Goal: Task Accomplishment & Management: Complete application form

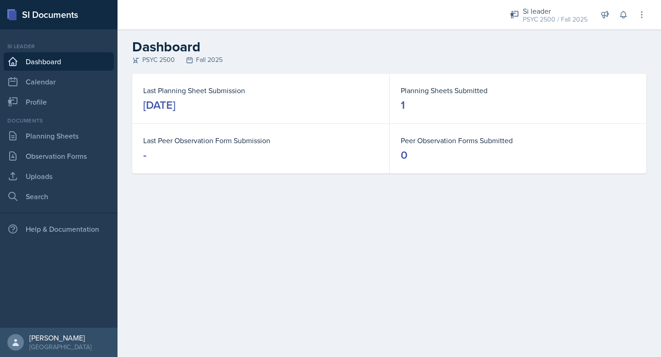
click at [562, 28] on div "Si leader PSYC 2500 / Fall 2025 Si leader PSYC 2500 / Spring 2025 Si leader PSY…" at bounding box center [571, 14] width 149 height 29
click at [562, 8] on div "Si leader" at bounding box center [555, 11] width 65 height 11
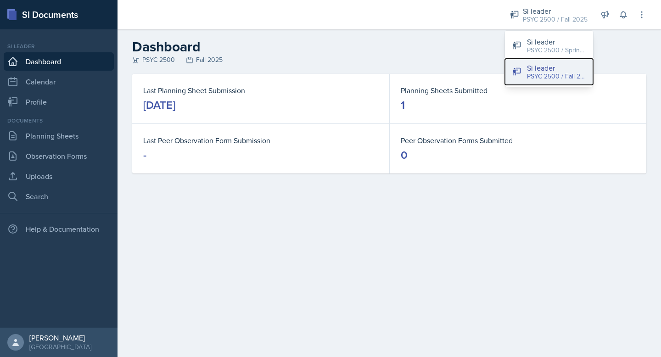
click at [552, 73] on div "PSYC 2500 / Fall 2025" at bounding box center [556, 77] width 59 height 10
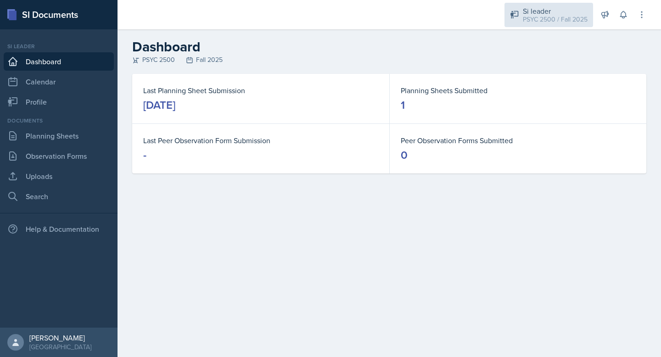
click at [539, 25] on div "Si leader PSYC 2500 / Fall 2025" at bounding box center [549, 15] width 89 height 24
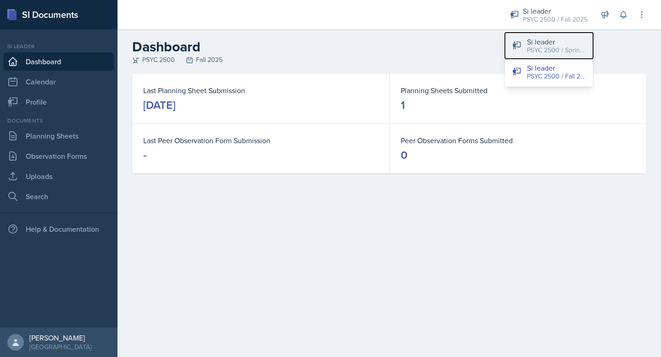
click at [551, 47] on div "PSYC 2500 / Spring 2025" at bounding box center [556, 50] width 59 height 10
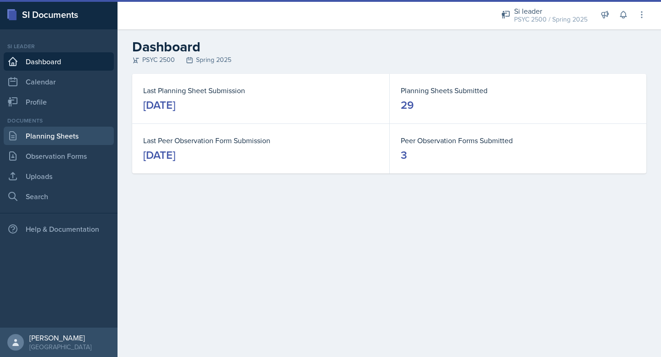
click at [51, 134] on link "Planning Sheets" at bounding box center [59, 136] width 110 height 18
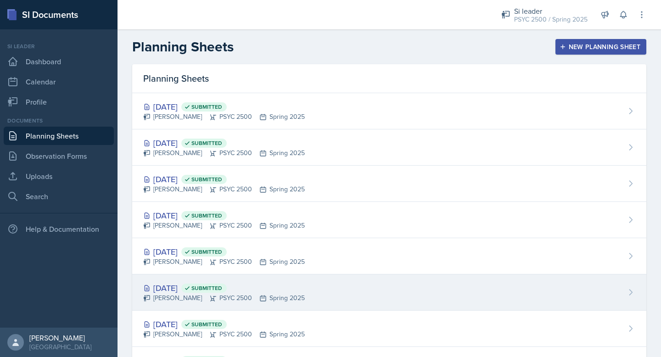
scroll to position [846, 0]
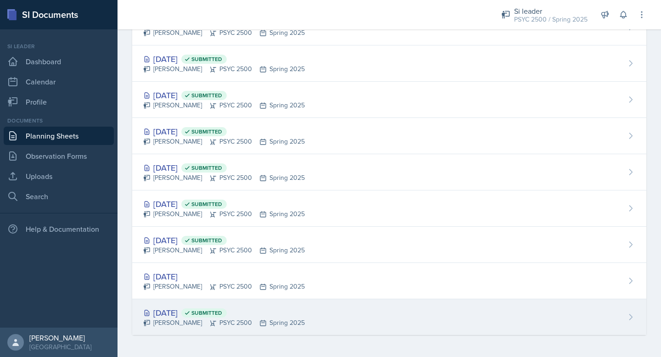
click at [258, 327] on div "[PERSON_NAME] PSYC 2500 Spring 2025" at bounding box center [224, 323] width 162 height 10
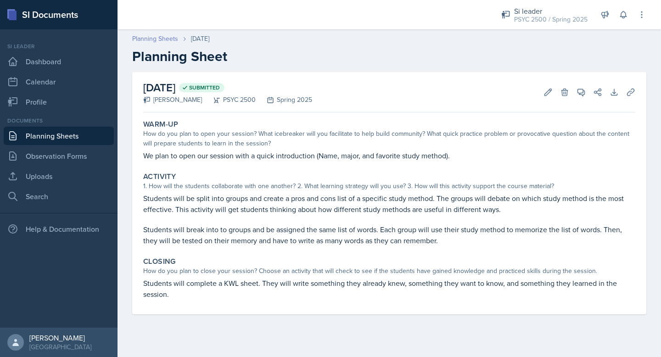
click at [165, 41] on link "Planning Sheets" at bounding box center [155, 39] width 46 height 10
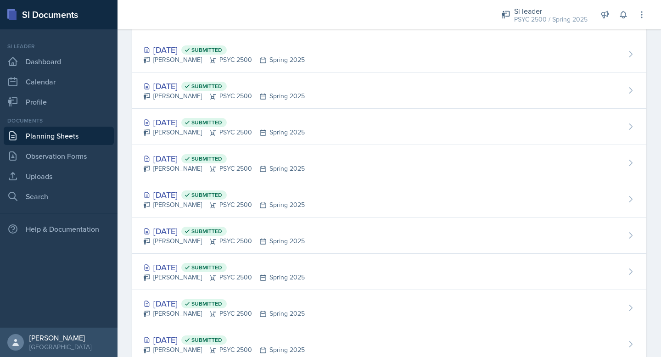
scroll to position [846, 0]
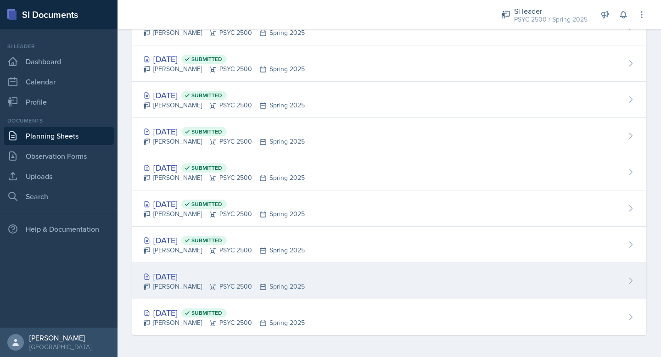
click at [209, 295] on div "[DATE] [PERSON_NAME] PSYC 2500 Spring 2025" at bounding box center [389, 281] width 514 height 36
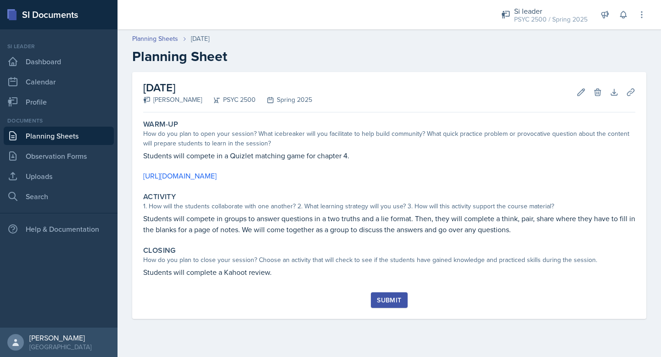
click at [153, 30] on header "Planning Sheets [DATE] Planning Sheet" at bounding box center [390, 49] width 544 height 49
click at [155, 36] on link "Planning Sheets" at bounding box center [155, 39] width 46 height 10
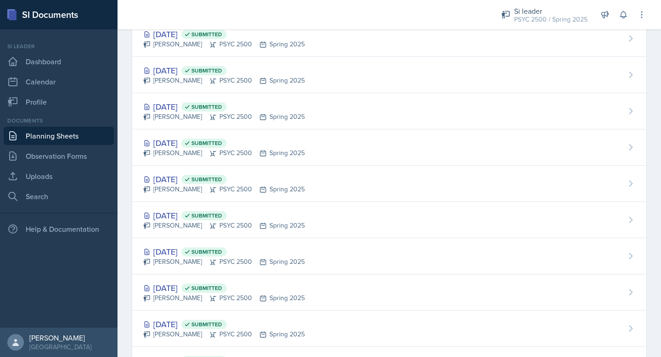
scroll to position [846, 0]
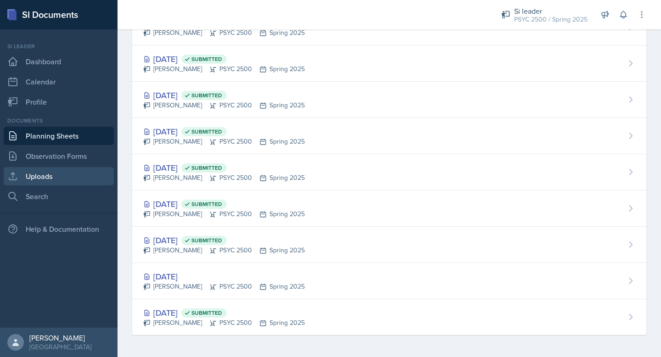
click at [73, 182] on link "Uploads" at bounding box center [59, 176] width 110 height 18
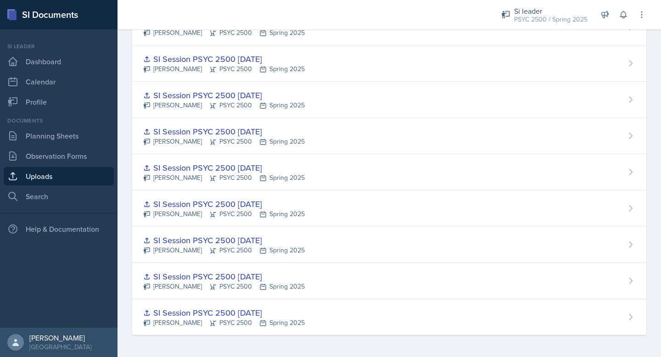
scroll to position [701, 0]
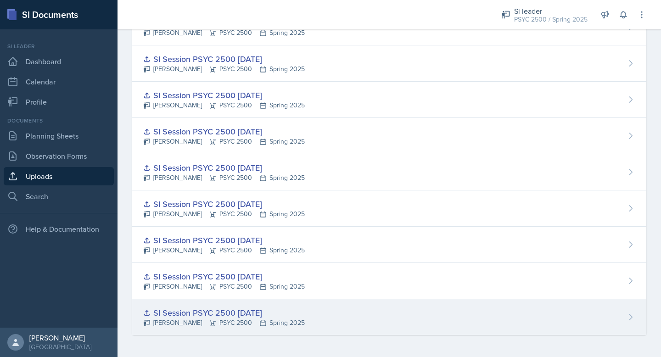
click at [350, 327] on div "SI Session PSYC 2500 [DATE] [PERSON_NAME] PSYC 2500 Spring 2025" at bounding box center [389, 317] width 514 height 36
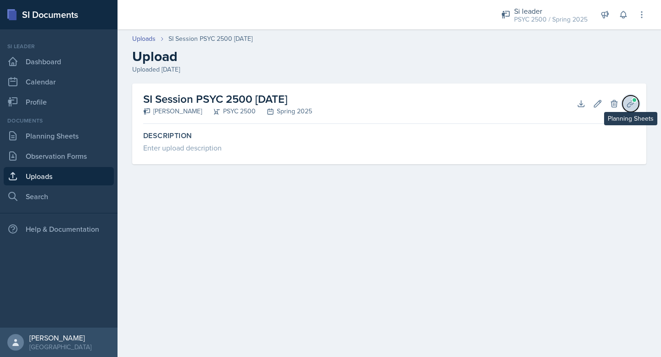
click at [629, 107] on icon at bounding box center [630, 103] width 9 height 9
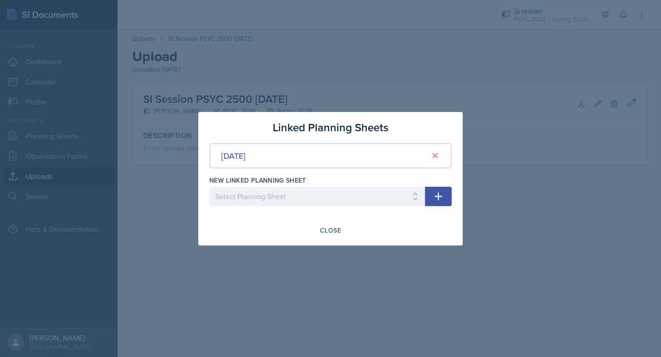
click at [623, 221] on div at bounding box center [330, 178] width 661 height 357
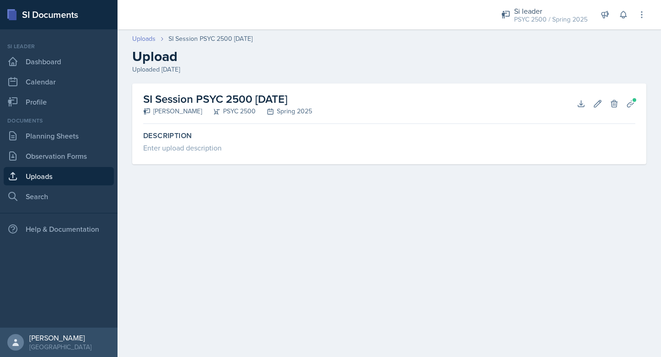
click at [141, 42] on link "Uploads" at bounding box center [143, 39] width 23 height 10
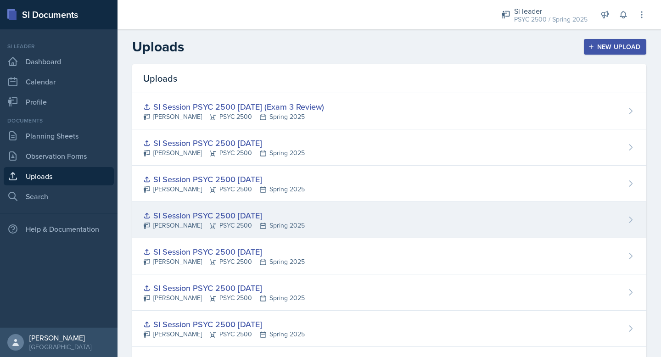
scroll to position [701, 0]
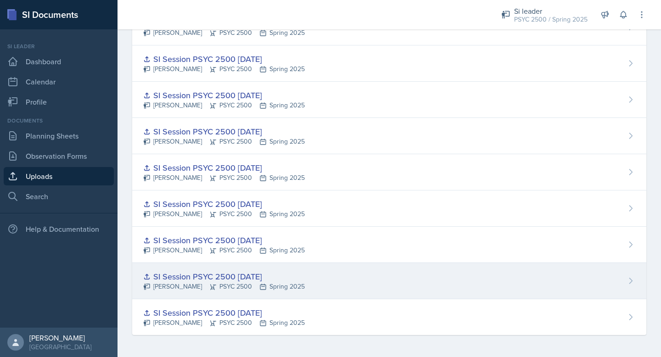
click at [223, 277] on div "SI Session PSYC 2500 [DATE]" at bounding box center [224, 277] width 162 height 12
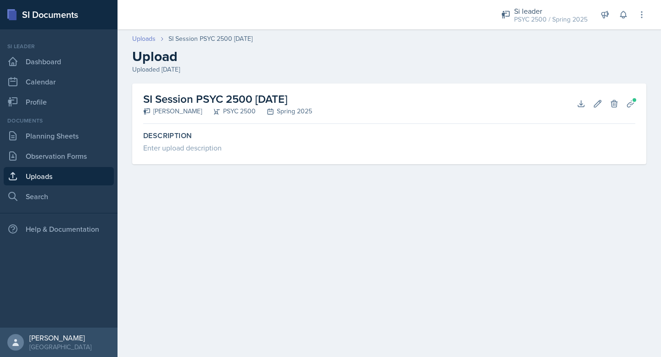
click at [146, 40] on link "Uploads" at bounding box center [143, 39] width 23 height 10
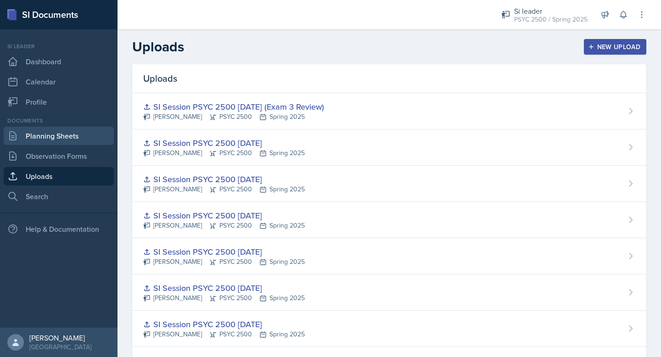
click at [69, 136] on link "Planning Sheets" at bounding box center [59, 136] width 110 height 18
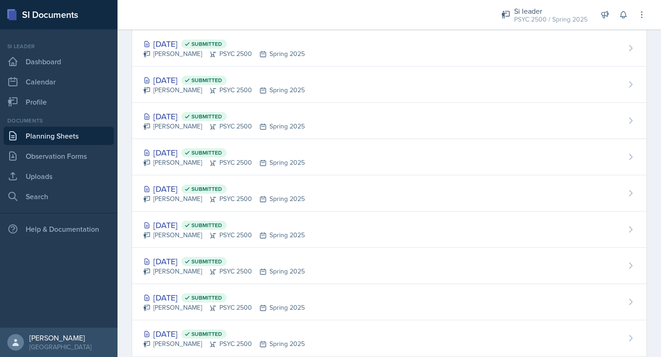
scroll to position [846, 0]
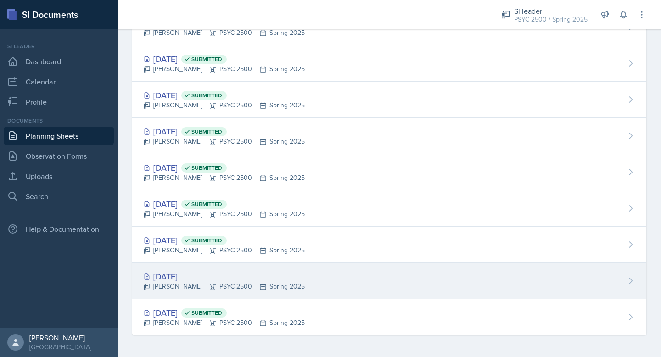
click at [275, 278] on div "[DATE]" at bounding box center [224, 277] width 162 height 12
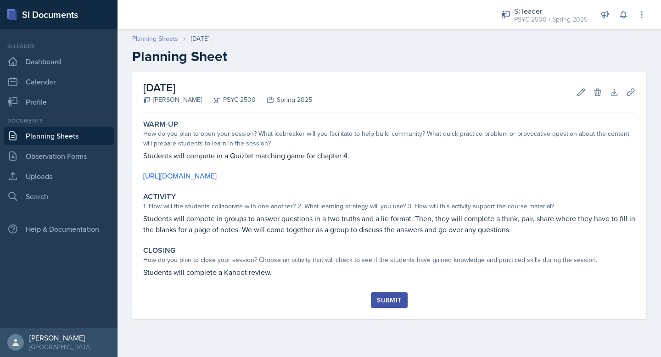
click at [156, 40] on link "Planning Sheets" at bounding box center [155, 39] width 46 height 10
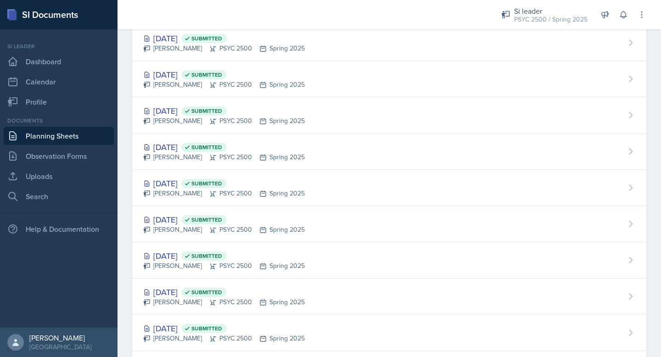
scroll to position [846, 0]
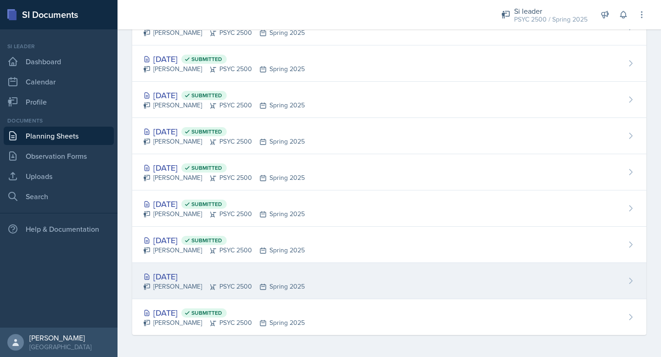
click at [242, 289] on div "[PERSON_NAME] PSYC 2500 Spring 2025" at bounding box center [224, 287] width 162 height 10
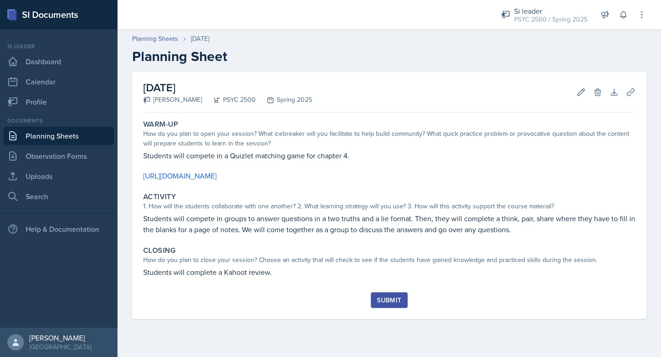
click at [52, 138] on link "Planning Sheets" at bounding box center [59, 136] width 110 height 18
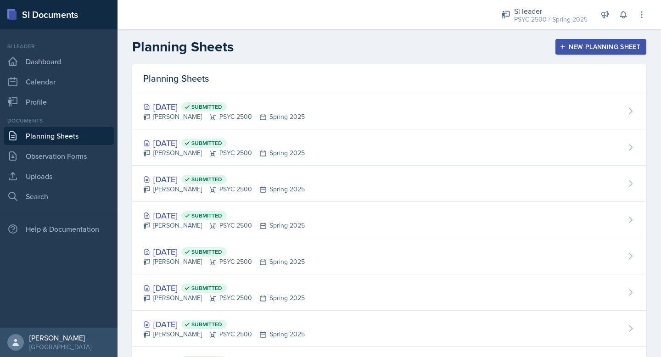
click at [54, 206] on nav "Si leader Dashboard Calendar Profile Documents Planning Sheets Observation Form…" at bounding box center [59, 178] width 118 height 299
click at [53, 197] on link "Search" at bounding box center [59, 196] width 110 height 18
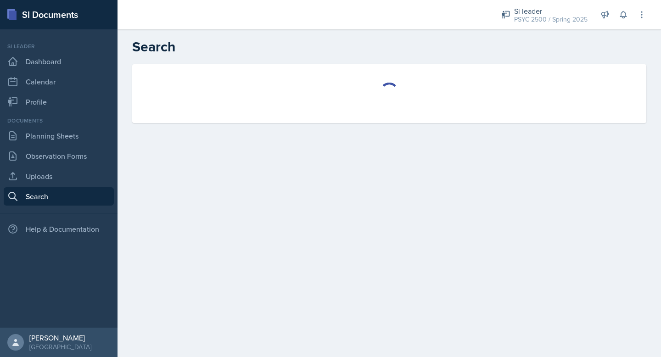
select select "all"
select select "1"
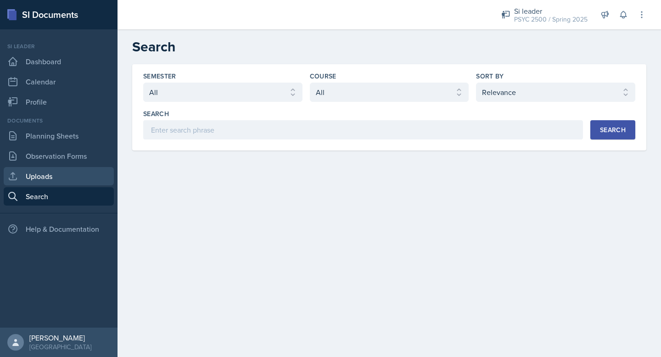
click at [45, 173] on link "Uploads" at bounding box center [59, 176] width 110 height 18
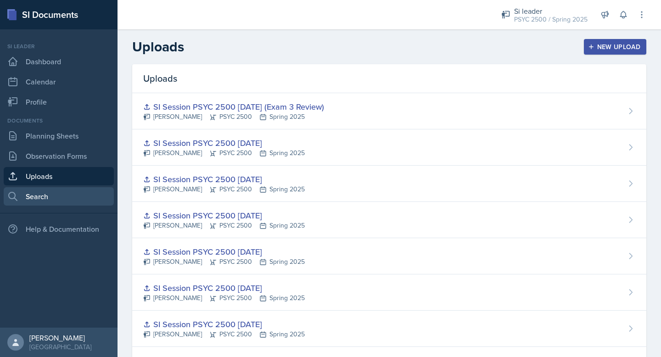
click at [52, 200] on link "Search" at bounding box center [59, 196] width 110 height 18
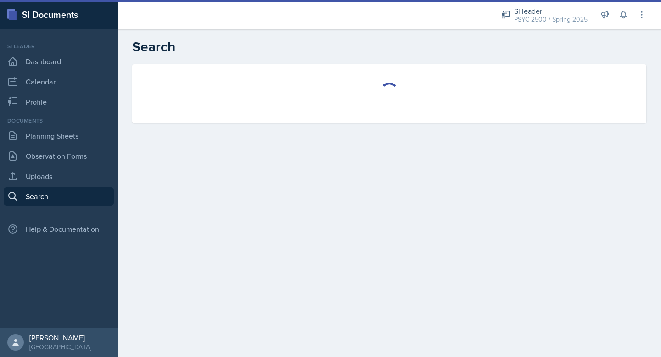
select select "all"
select select "1"
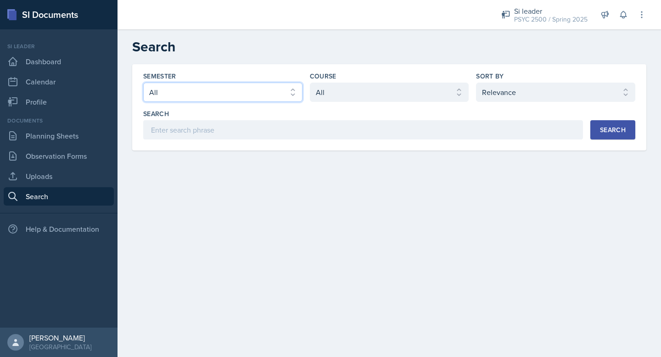
click at [238, 93] on select "Select semester All Fall 2025 Summer 2025 Spring 2025 Fall 2024 Summer 2024 Spr…" at bounding box center [222, 92] width 159 height 19
select select "e2039551-f485-4c1b-a525-5b9893bb04c4"
click at [143, 83] on select "Select semester All Fall 2025 Summer 2025 Spring 2025 Fall 2024 Summer 2024 Spr…" at bounding box center [222, 92] width 159 height 19
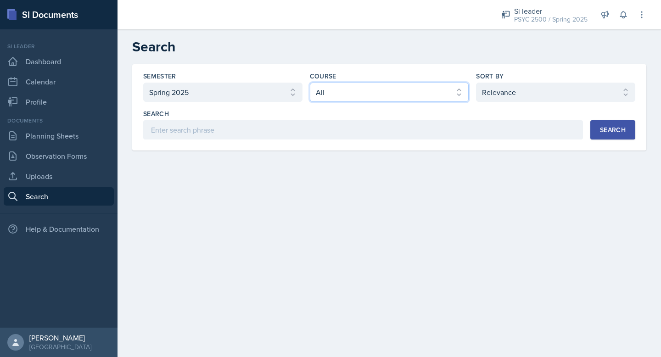
click at [357, 90] on select "Select course All ACCT 2101 ACCT 2102 ACCT 4050 ANTH 1102 ANTH 3301 ARCH 1000 A…" at bounding box center [389, 92] width 159 height 19
select select "cb260f5d-8c60-4c09-ae0f-98efead759ba"
click at [310, 83] on select "Select course All ACCT 2101 ACCT 2102 ACCT 4050 ANTH 1102 ANTH 3301 ARCH 1000 A…" at bounding box center [389, 92] width 159 height 19
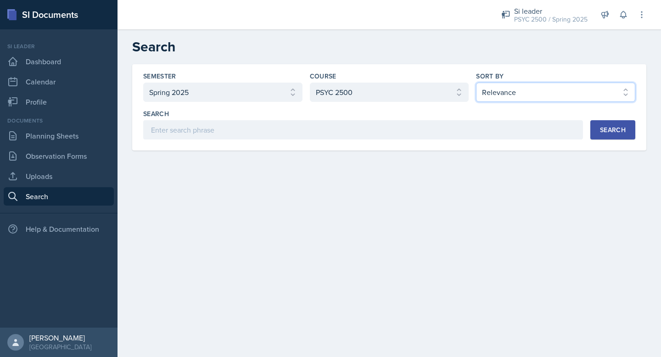
click at [507, 87] on select "Select sort by Relevance Document Date (Asc) Document Date (Desc)" at bounding box center [555, 92] width 159 height 19
click at [476, 83] on select "Select sort by Relevance Document Date (Asc) Document Date (Desc)" at bounding box center [555, 92] width 159 height 19
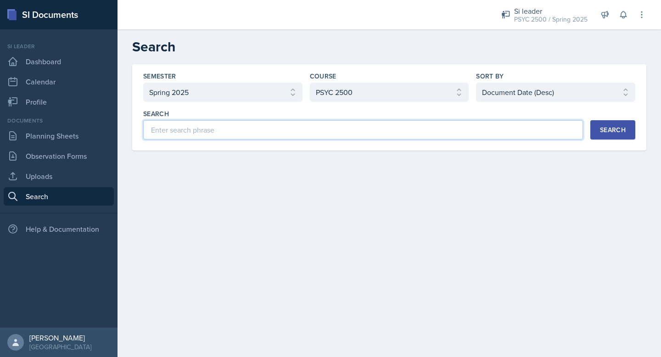
click at [386, 132] on input at bounding box center [363, 129] width 440 height 19
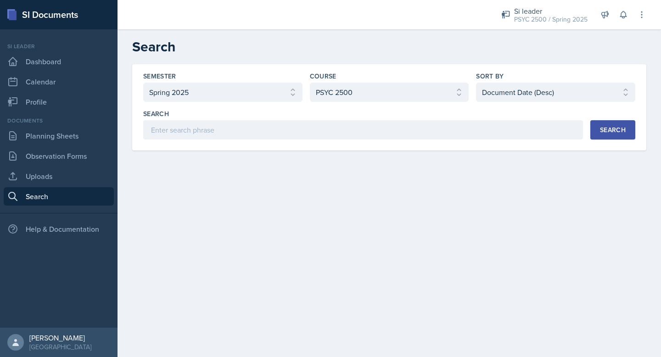
click at [622, 127] on div "Search" at bounding box center [613, 129] width 26 height 7
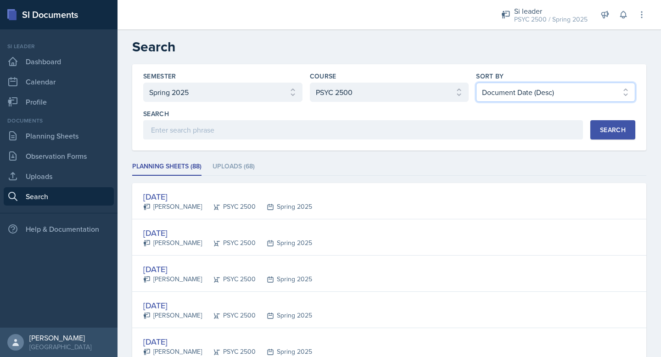
click at [516, 90] on select "Select sort by Relevance Document Date (Asc) Document Date (Desc)" at bounding box center [555, 92] width 159 height 19
click at [476, 83] on select "Select sort by Relevance Document Date (Asc) Document Date (Desc)" at bounding box center [555, 92] width 159 height 19
click at [519, 88] on select "Select sort by Relevance Document Date (Asc) Document Date (Desc)" at bounding box center [555, 92] width 159 height 19
select select "2"
click at [476, 83] on select "Select sort by Relevance Document Date (Asc) Document Date (Desc)" at bounding box center [555, 92] width 159 height 19
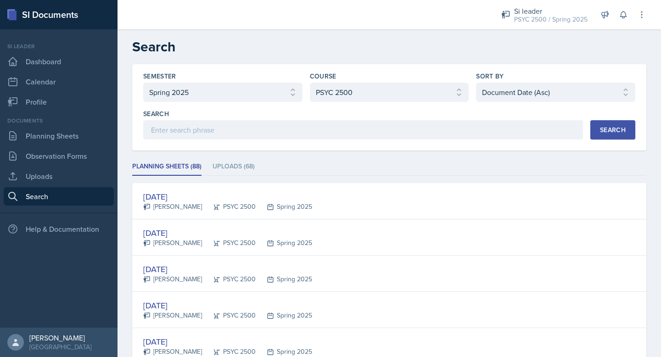
click at [612, 130] on div "Search" at bounding box center [613, 129] width 26 height 7
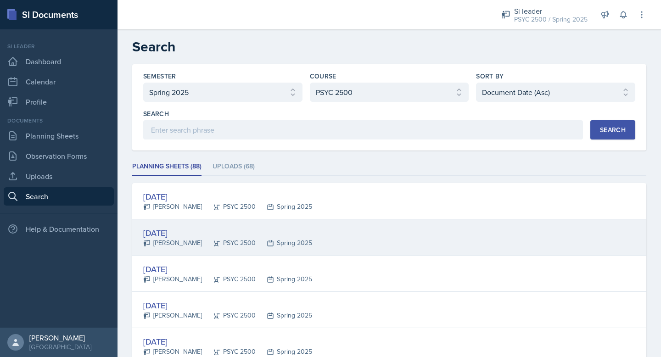
click at [406, 242] on div "[DATE] [PERSON_NAME] PSYC 2500 Spring 2025" at bounding box center [389, 238] width 514 height 36
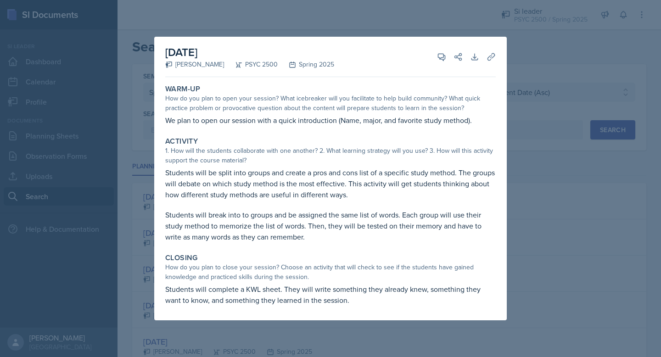
click at [535, 269] on div at bounding box center [330, 178] width 661 height 357
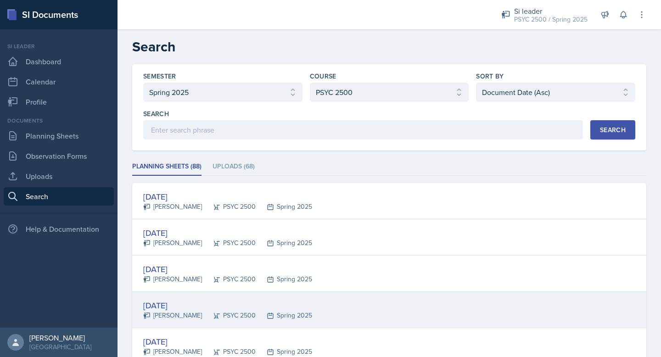
click at [338, 312] on div "[DATE] [PERSON_NAME] PSYC 2500 Spring 2025" at bounding box center [389, 310] width 514 height 36
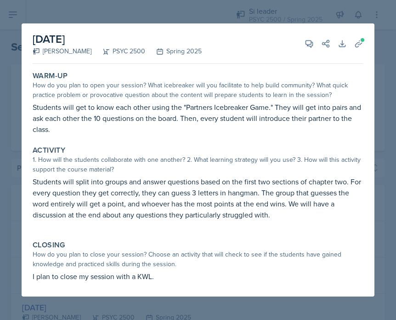
click at [185, 14] on div at bounding box center [198, 160] width 396 height 320
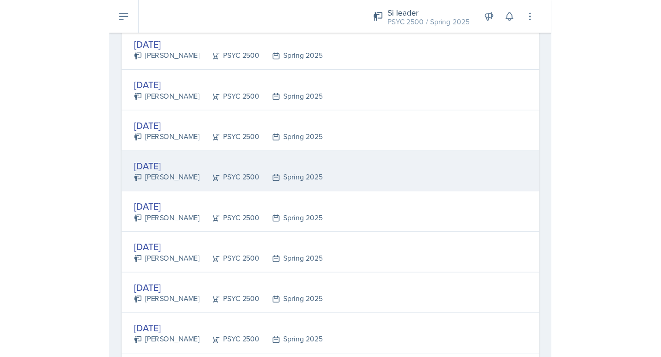
scroll to position [169, 0]
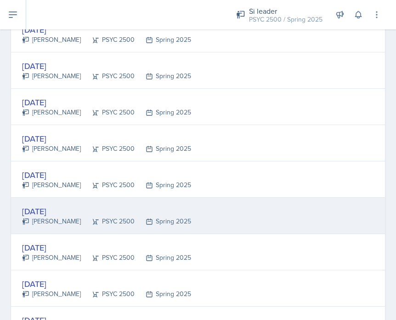
click at [156, 210] on div "[DATE]" at bounding box center [106, 211] width 169 height 12
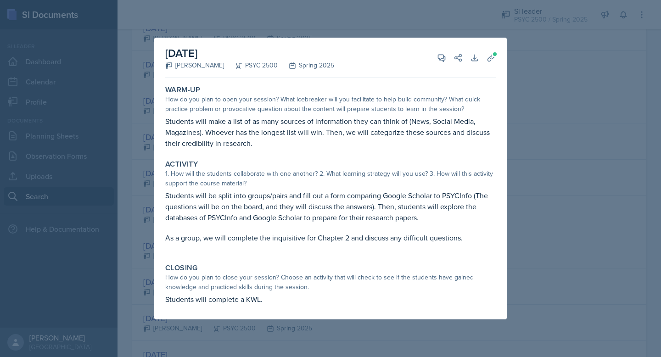
click at [553, 111] on div at bounding box center [330, 178] width 661 height 357
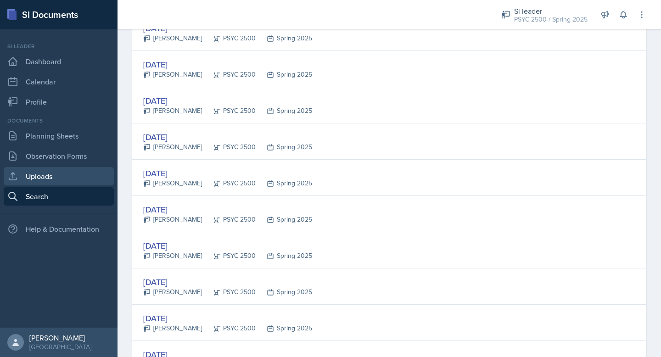
click at [76, 169] on link "Uploads" at bounding box center [59, 176] width 110 height 18
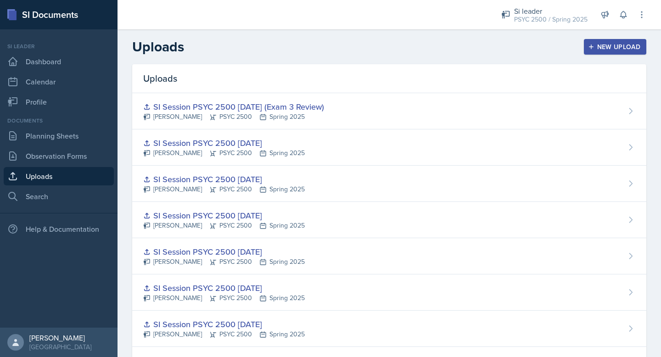
click at [611, 53] on button "New Upload" at bounding box center [615, 47] width 63 height 16
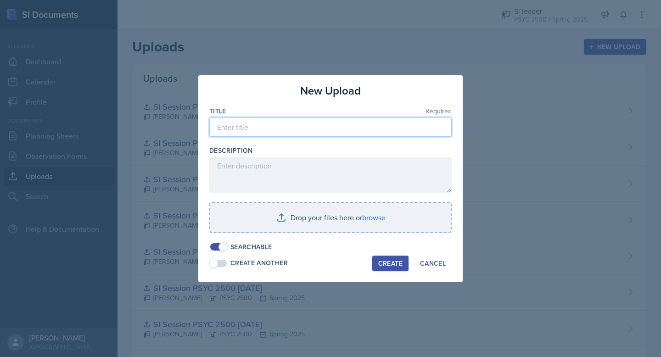
click at [263, 132] on input at bounding box center [330, 127] width 243 height 19
type input "SI"
click at [517, 217] on div at bounding box center [330, 178] width 661 height 357
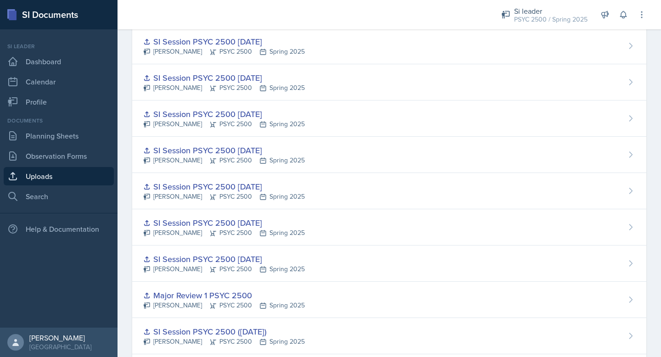
scroll to position [701, 0]
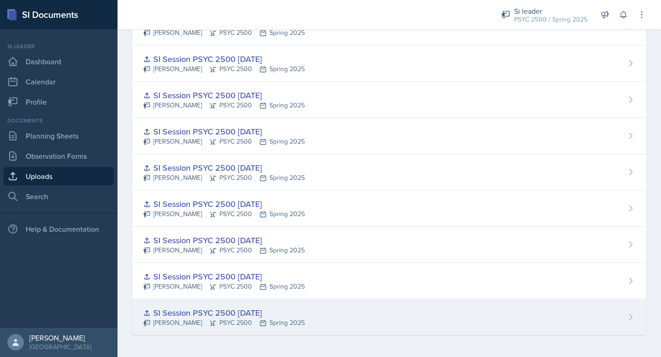
click at [217, 320] on icon at bounding box center [212, 323] width 7 height 7
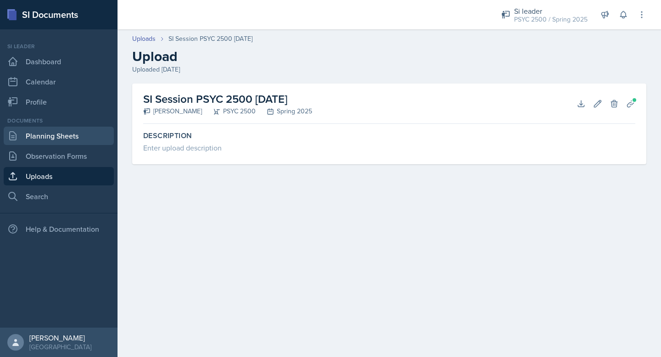
click at [59, 139] on link "Planning Sheets" at bounding box center [59, 136] width 110 height 18
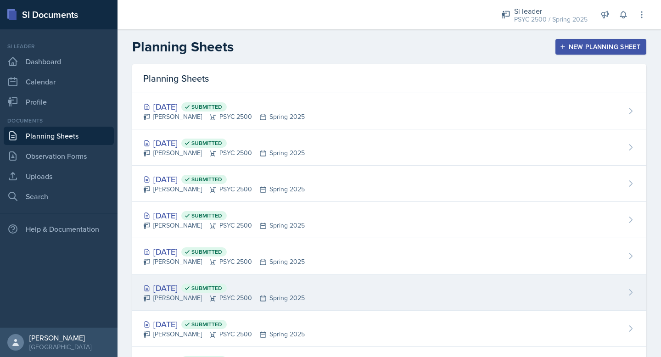
scroll to position [846, 0]
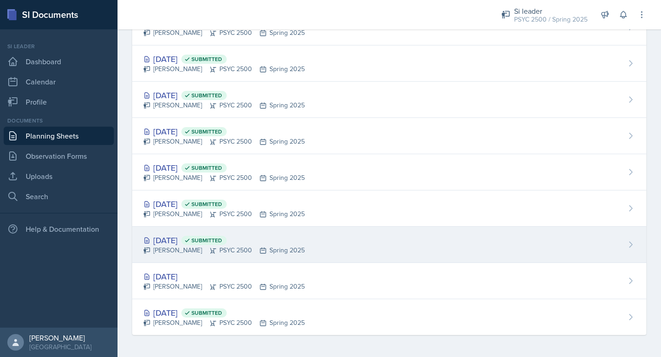
click at [217, 248] on icon at bounding box center [212, 250] width 7 height 7
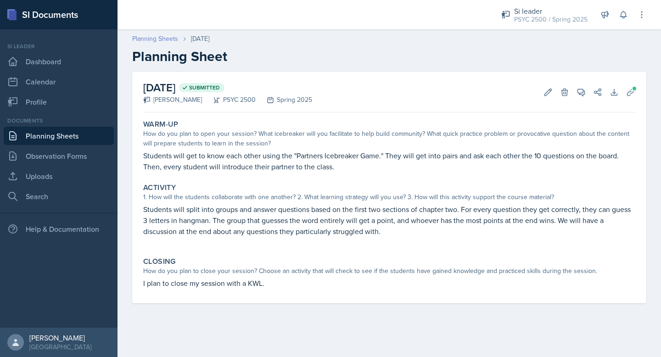
click at [154, 35] on link "Planning Sheets" at bounding box center [155, 39] width 46 height 10
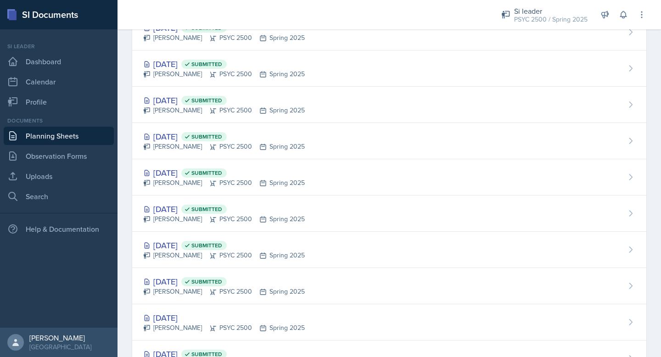
scroll to position [846, 0]
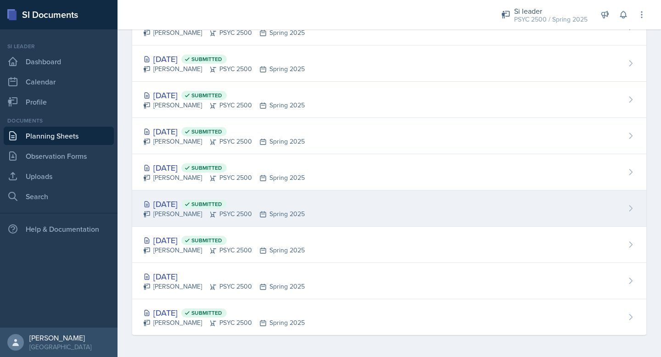
click at [191, 206] on icon at bounding box center [187, 204] width 6 height 6
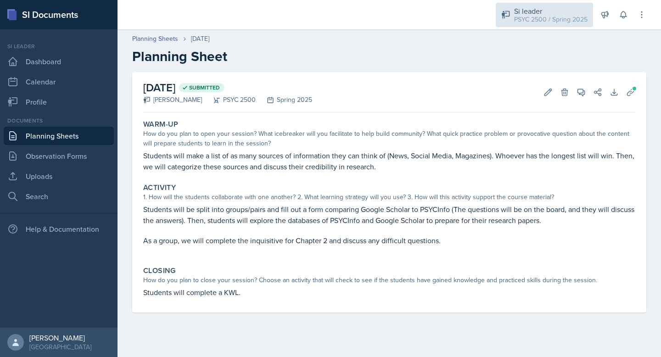
click at [531, 26] on div "Si leader PSYC 2500 / Spring 2025" at bounding box center [544, 15] width 97 height 24
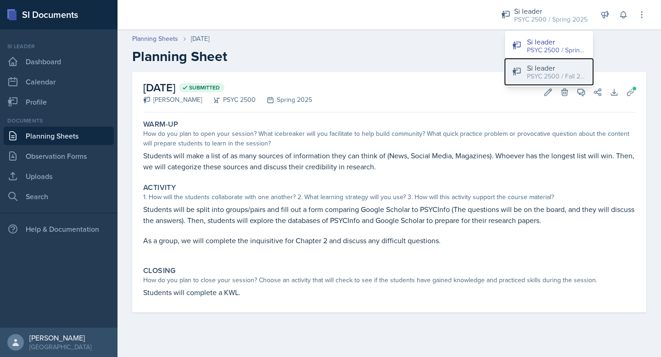
click at [558, 73] on div "PSYC 2500 / Fall 2025" at bounding box center [556, 77] width 59 height 10
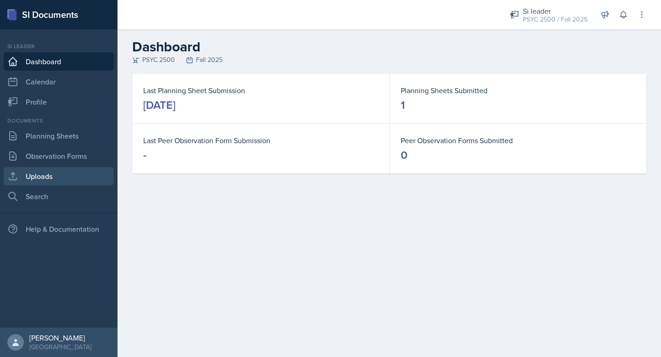
click at [64, 177] on link "Uploads" at bounding box center [59, 176] width 110 height 18
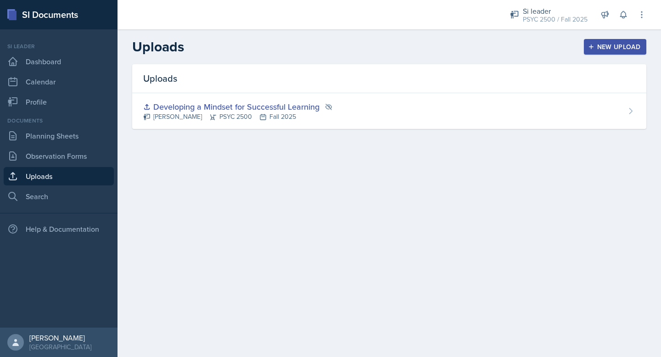
click at [614, 45] on div "New Upload" at bounding box center [615, 46] width 51 height 7
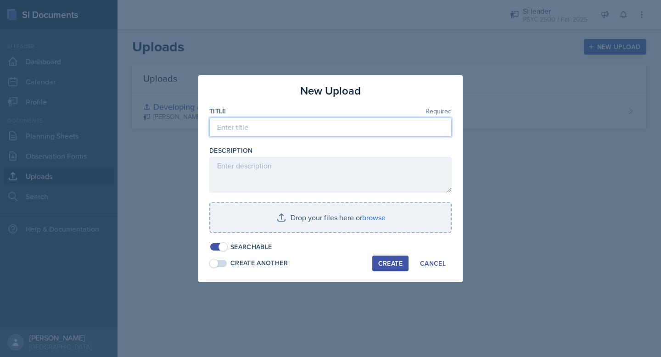
click at [297, 132] on input at bounding box center [330, 127] width 243 height 19
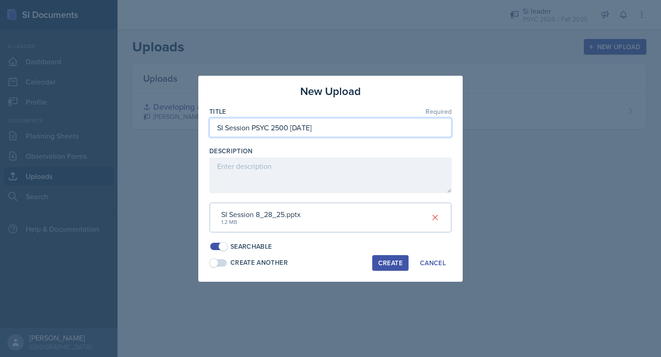
type input "SI Session PSYC 2500 [DATE]"
click at [391, 265] on div "Create" at bounding box center [390, 263] width 24 height 7
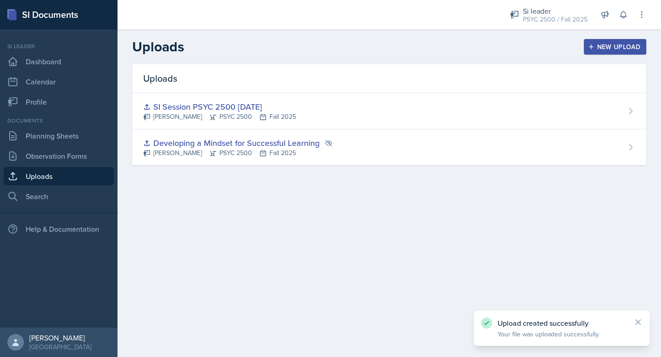
click at [618, 48] on div "New Upload" at bounding box center [615, 46] width 51 height 7
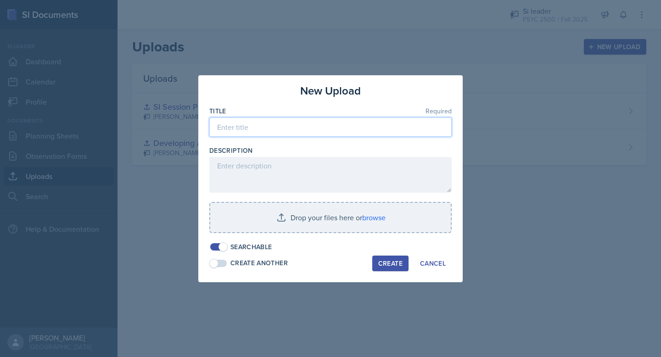
click at [276, 125] on input at bounding box center [330, 127] width 243 height 19
click at [250, 128] on input "SI Session [DATE]" at bounding box center [330, 127] width 243 height 19
click at [401, 268] on button "Create" at bounding box center [390, 264] width 36 height 16
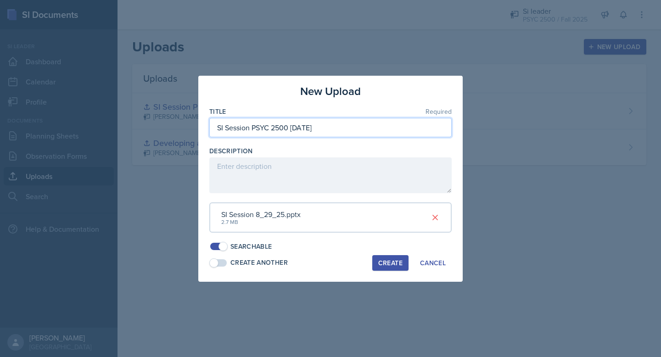
click at [303, 129] on input "SI Session PSYC 2500 [DATE]" at bounding box center [330, 127] width 243 height 19
click at [301, 129] on input "SI Session PSYC 2500 [DATE]" at bounding box center [330, 127] width 243 height 19
type input "SI Session PSYC 2500 [DATE]"
click at [385, 265] on div "Create" at bounding box center [390, 263] width 24 height 7
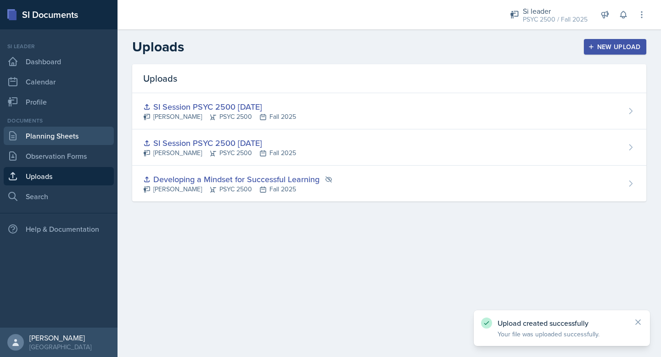
click at [47, 142] on link "Planning Sheets" at bounding box center [59, 136] width 110 height 18
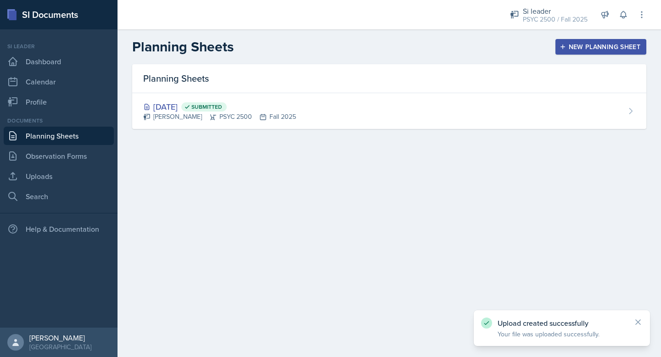
click at [584, 50] on div "New Planning Sheet" at bounding box center [601, 46] width 79 height 7
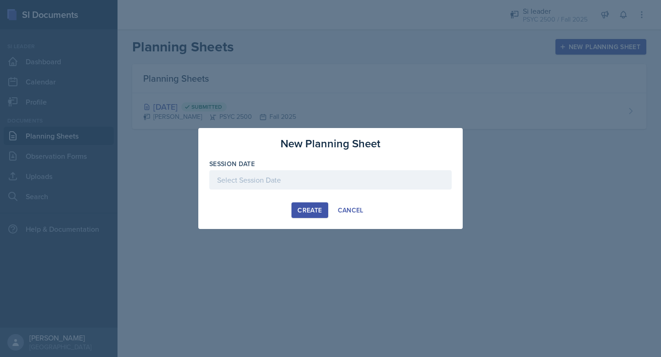
click at [334, 188] on div at bounding box center [330, 179] width 243 height 19
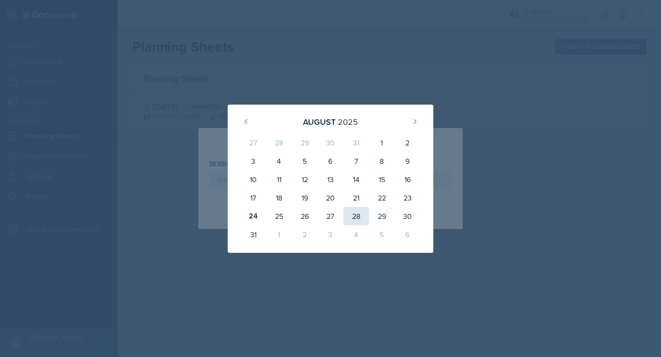
click at [359, 218] on div "28" at bounding box center [357, 216] width 26 height 18
type input "[DATE]"
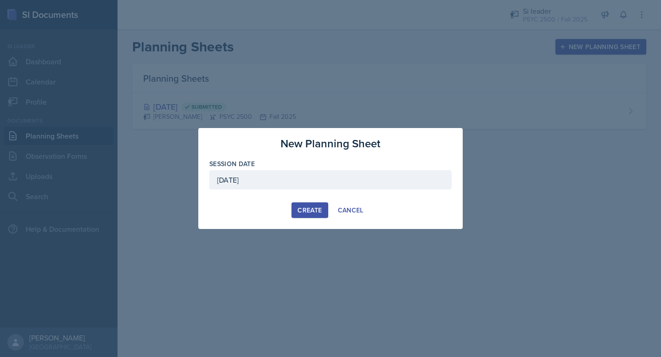
click at [309, 209] on div "Create" at bounding box center [310, 210] width 24 height 7
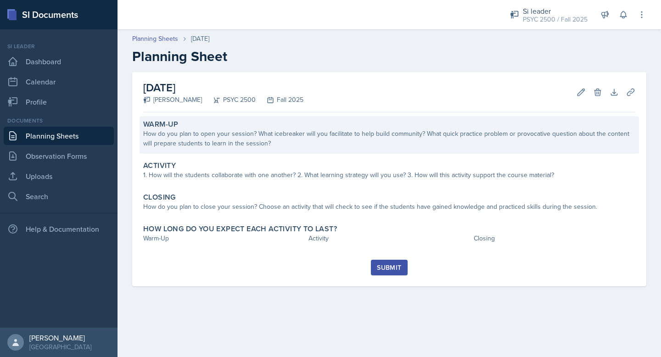
click at [212, 143] on div "How do you plan to open your session? What icebreaker will you facilitate to he…" at bounding box center [389, 138] width 492 height 19
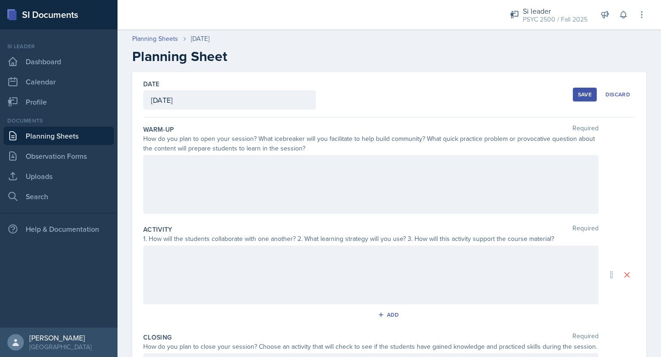
click at [181, 169] on div at bounding box center [371, 184] width 456 height 59
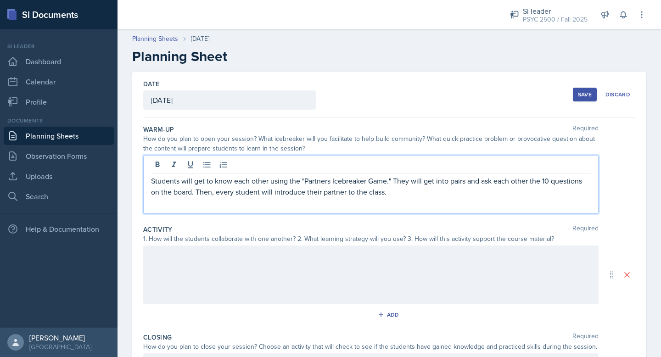
click at [177, 277] on div at bounding box center [371, 275] width 456 height 59
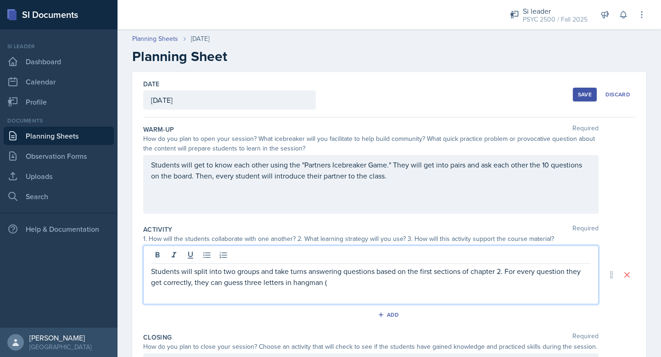
drag, startPoint x: 244, startPoint y: 285, endPoint x: 355, endPoint y: 294, distance: 111.1
click at [355, 294] on div "Students will split into two groups and take turns answering questions based on…" at bounding box center [371, 275] width 456 height 59
click at [254, 287] on p "Students will split into two groups and take turns answering questions based on…" at bounding box center [371, 277] width 440 height 22
click at [359, 287] on p "Students will split into two groups and take turns answering questions based on…" at bounding box center [371, 277] width 440 height 22
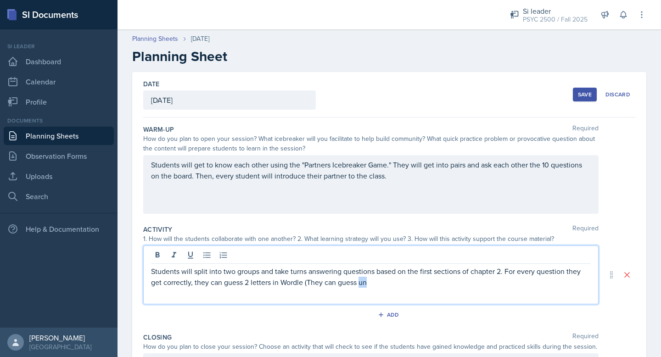
click at [359, 287] on p "Students will split into two groups and take turns answering questions based on…" at bounding box center [371, 277] width 440 height 22
click at [331, 286] on p "Students will split into two groups and take turns answering questions based on…" at bounding box center [371, 277] width 440 height 22
click at [341, 286] on p "Students will split into two groups and take turns answering questions based on…" at bounding box center [371, 277] width 440 height 22
drag, startPoint x: 340, startPoint y: 286, endPoint x: 381, endPoint y: 288, distance: 40.5
click at [381, 288] on div "Students will split into two groups and take turns answering questions based on…" at bounding box center [371, 275] width 456 height 59
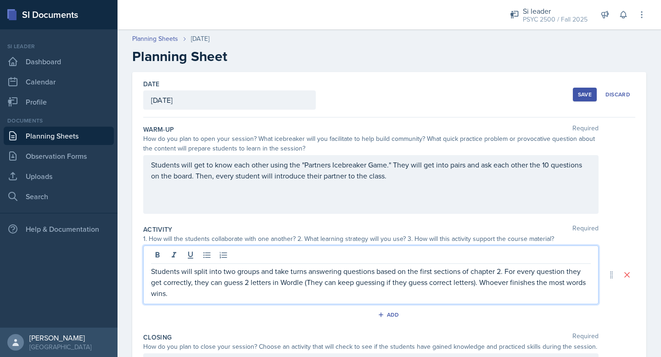
click at [205, 285] on p "Students will split into two groups and take turns answering questions based on…" at bounding box center [371, 282] width 440 height 33
click at [191, 285] on p "Students will split into two groups and take turns answering questions based on…" at bounding box center [371, 282] width 440 height 33
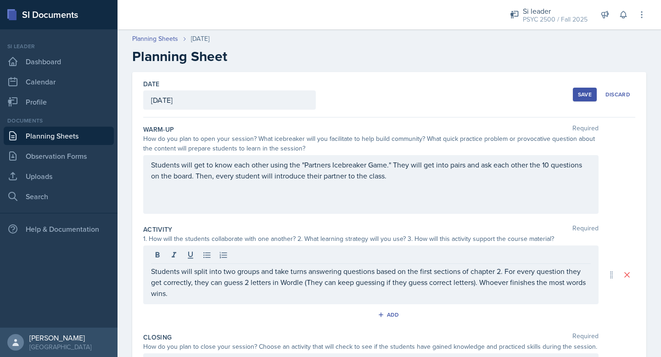
click at [286, 303] on div "Students will split into two groups and take turns answering questions based on…" at bounding box center [371, 275] width 456 height 59
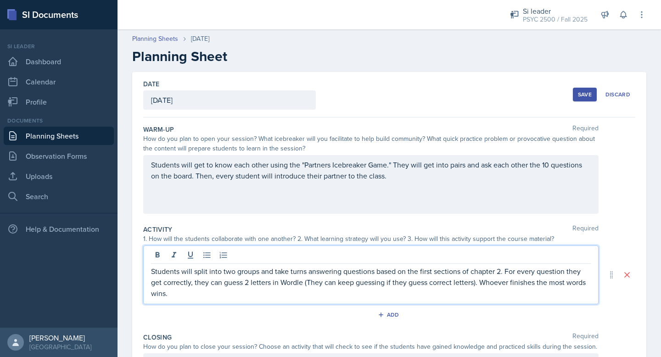
click at [306, 293] on p "Students will split into two groups and take turns answering questions based on…" at bounding box center [371, 282] width 440 height 33
click at [499, 301] on div "Students will split into two groups and take turns answering questions based on…" at bounding box center [371, 275] width 456 height 59
drag, startPoint x: 319, startPoint y: 293, endPoint x: 170, endPoint y: 292, distance: 148.8
click at [170, 292] on p "Students will split into two groups and take turns answering questions based on…" at bounding box center [371, 282] width 440 height 33
click at [519, 280] on p "Students will split into two groups and take turns answering questions based on…" at bounding box center [371, 282] width 440 height 33
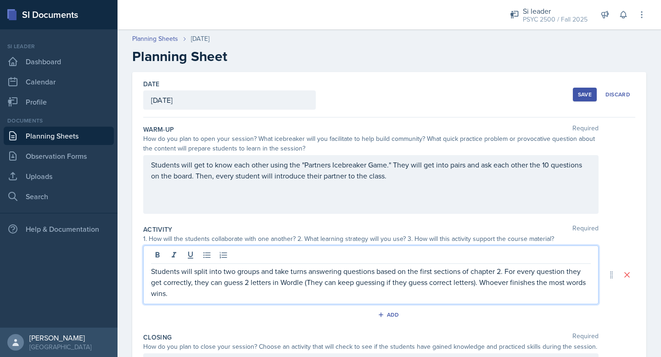
click at [508, 274] on p "Students will split into two groups and take turns answering questions based on…" at bounding box center [371, 282] width 440 height 33
click at [503, 273] on p "Students will split into two groups and take turns answering questions based on…" at bounding box center [371, 282] width 440 height 33
click at [504, 273] on p "Students will split into two groups and take turns answering questions based on…" at bounding box center [371, 282] width 440 height 33
click at [159, 282] on p "Students will split into two groups and take turns answering questions based on…" at bounding box center [371, 282] width 440 height 33
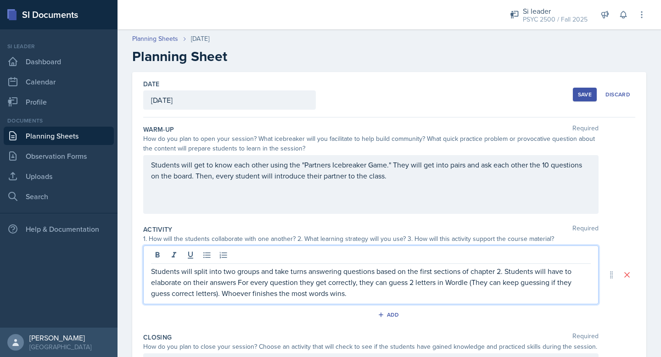
click at [235, 283] on p "Students will split into two groups and take turns answering questions based on…" at bounding box center [371, 282] width 440 height 33
click at [511, 279] on p "Students will split into two groups and take turns answering questions based on…" at bounding box center [371, 282] width 440 height 33
click at [491, 288] on p "Students will split into two groups and take turns answering questions based on…" at bounding box center [371, 282] width 440 height 33
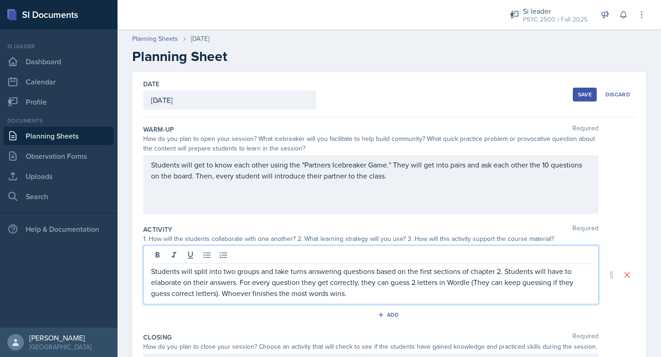
click at [489, 281] on p "Students will split into two groups and take turns answering questions based on…" at bounding box center [371, 282] width 440 height 33
click at [487, 290] on p "Students will split into two groups and take turns answering questions based on…" at bounding box center [371, 282] width 440 height 33
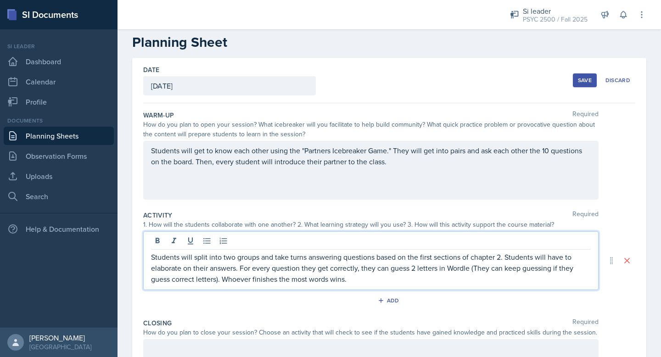
scroll to position [15, 0]
click at [320, 261] on p "Students will split into two groups and take turns answering questions based on…" at bounding box center [371, 267] width 440 height 33
click at [242, 268] on p "Students will split into two groups and take turns answering questions based on…" at bounding box center [371, 267] width 440 height 33
click at [237, 268] on p "Students will split into two groups and take turns answering questions based on…" at bounding box center [371, 267] width 440 height 33
click at [297, 278] on p "Students will split into two groups and take turns answering questions based on…" at bounding box center [371, 267] width 440 height 33
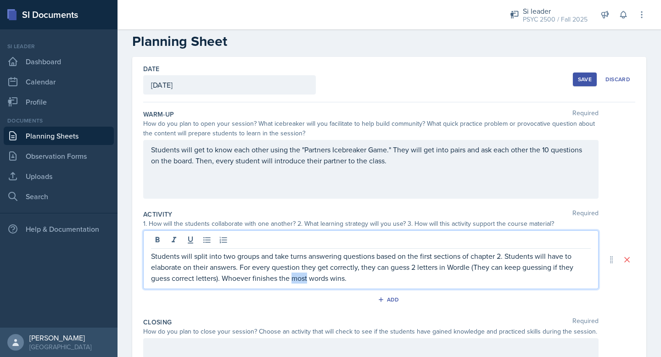
click at [297, 278] on p "Students will split into two groups and take turns answering questions based on…" at bounding box center [371, 267] width 440 height 33
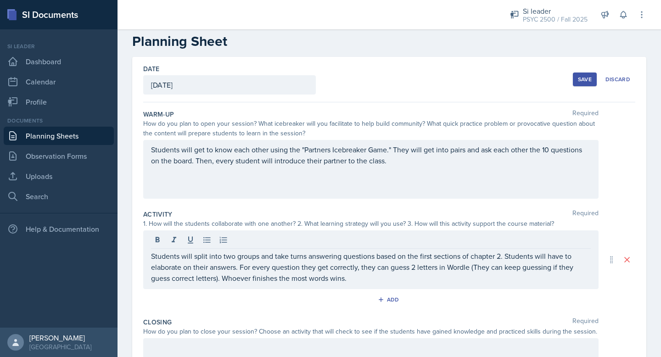
click at [325, 286] on div "Students will split into two groups and take turns answering questions based on…" at bounding box center [371, 260] width 456 height 59
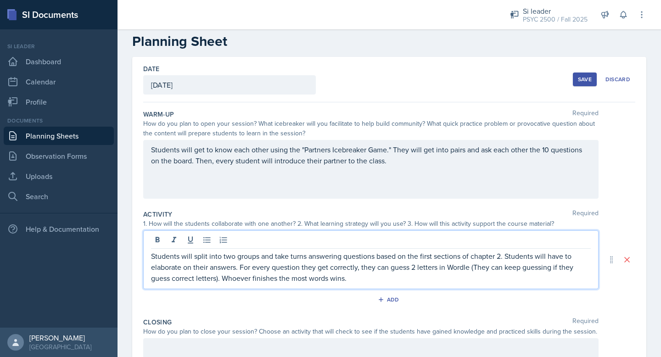
click at [364, 281] on p "Students will split into two groups and take turns answering questions based on…" at bounding box center [371, 267] width 440 height 33
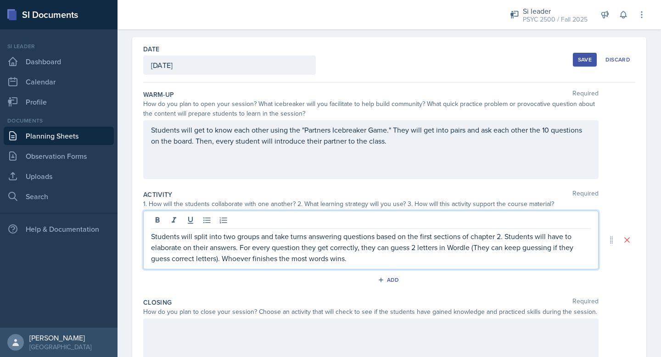
scroll to position [37, 0]
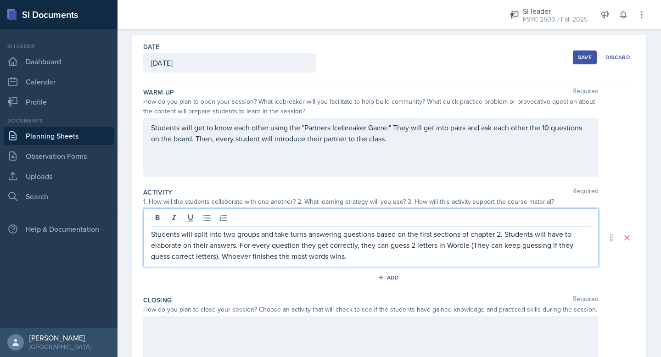
click at [357, 254] on p "Students will split into two groups and take turns answering questions based on…" at bounding box center [371, 245] width 440 height 33
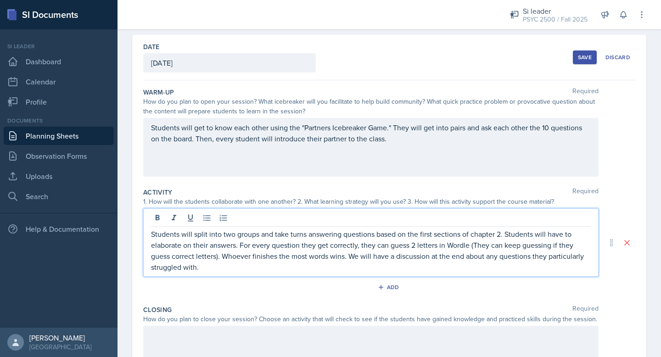
click at [425, 254] on p "Students will split into two groups and take turns answering questions based on…" at bounding box center [371, 251] width 440 height 44
click at [224, 270] on p "Students will split into two groups and take turns answering questions based on…" at bounding box center [371, 251] width 440 height 44
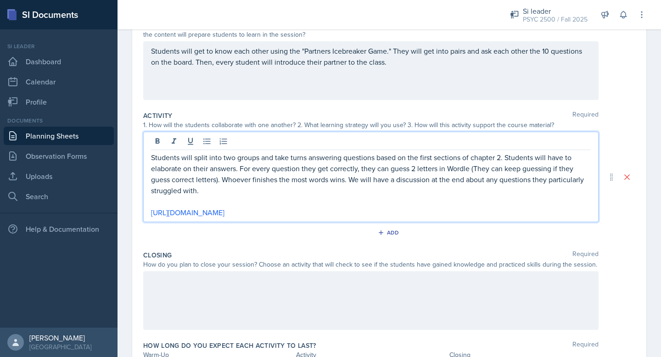
scroll to position [119, 0]
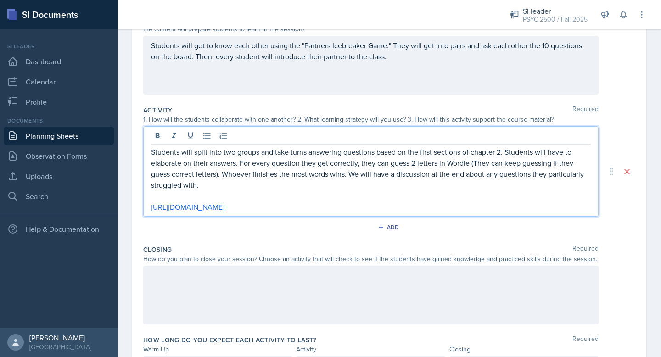
click at [300, 297] on div at bounding box center [371, 295] width 456 height 59
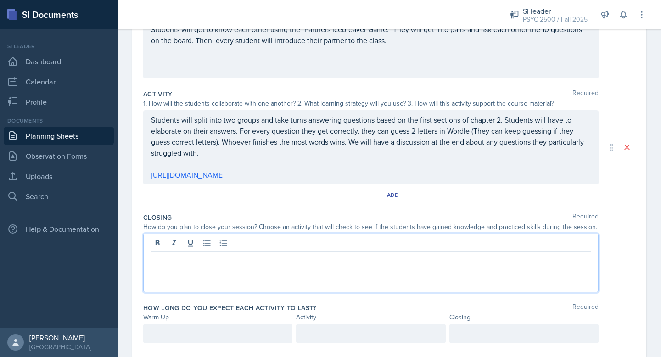
scroll to position [158, 0]
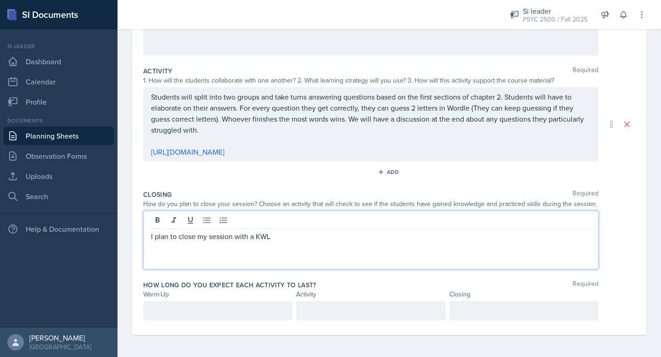
click at [201, 309] on div at bounding box center [217, 310] width 149 height 19
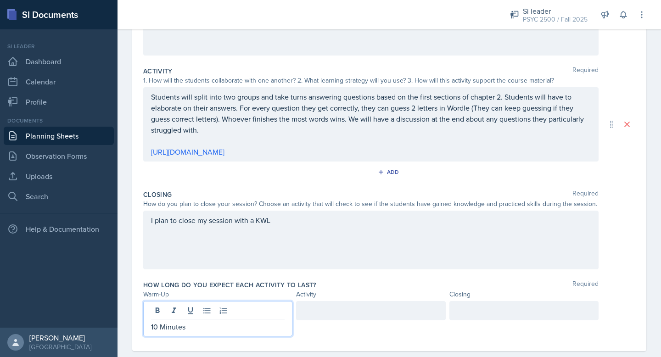
click at [340, 316] on div at bounding box center [370, 310] width 149 height 19
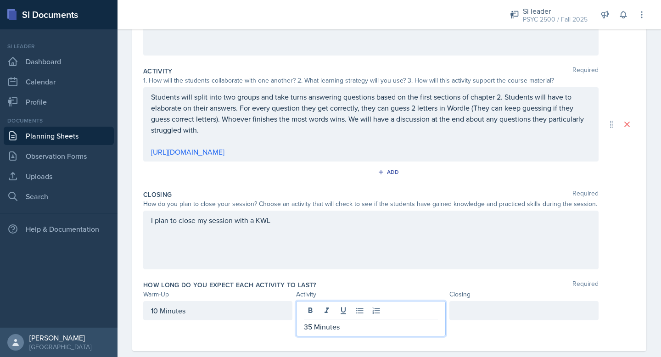
click at [496, 314] on div at bounding box center [524, 310] width 149 height 19
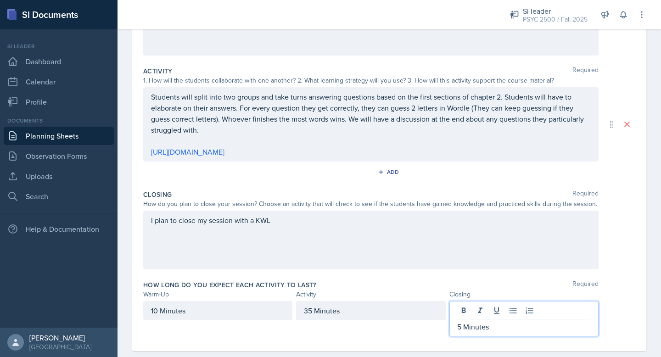
click at [624, 272] on div "Closing Required How do you plan to close your session? Choose an activity that…" at bounding box center [389, 231] width 492 height 90
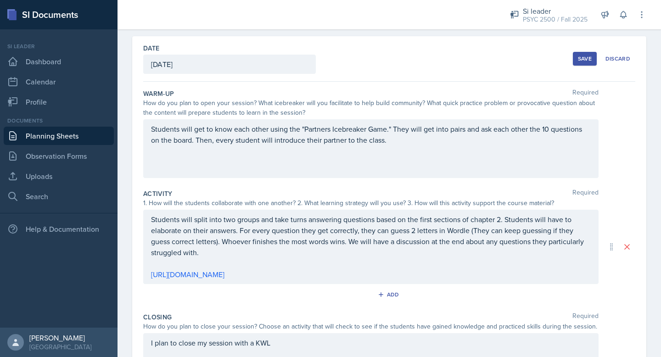
scroll to position [0, 0]
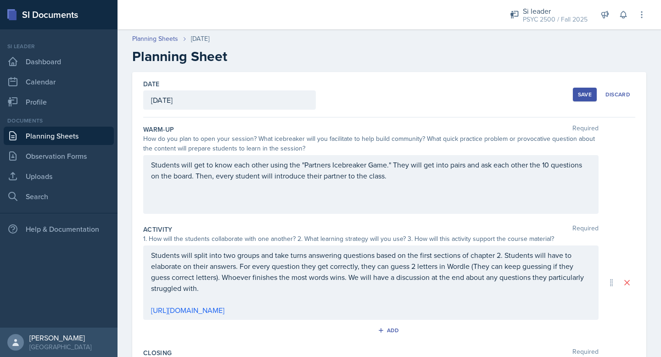
click at [586, 98] on div "Save" at bounding box center [585, 94] width 14 height 7
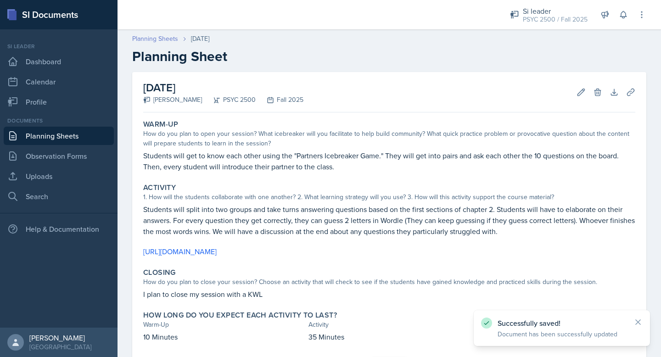
click at [146, 39] on link "Planning Sheets" at bounding box center [155, 39] width 46 height 10
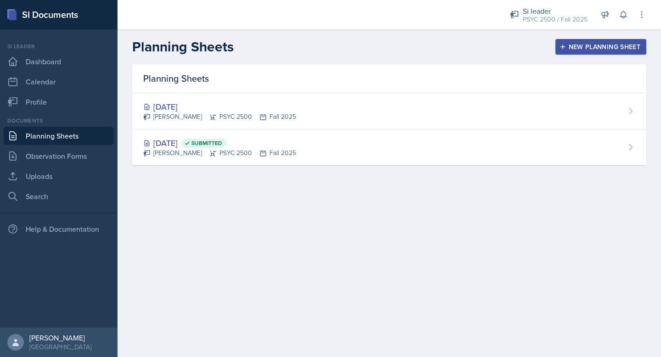
click at [609, 47] on div "New Planning Sheet" at bounding box center [601, 46] width 79 height 7
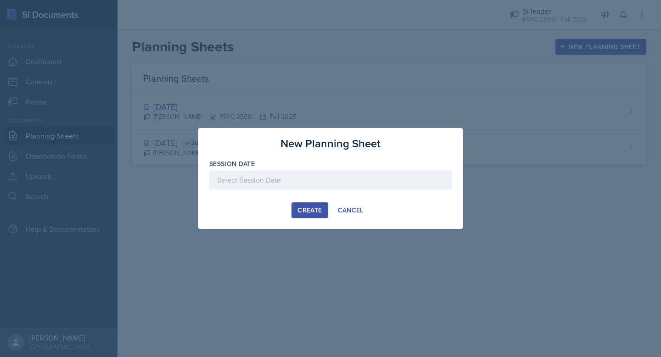
click at [316, 172] on div at bounding box center [330, 179] width 243 height 19
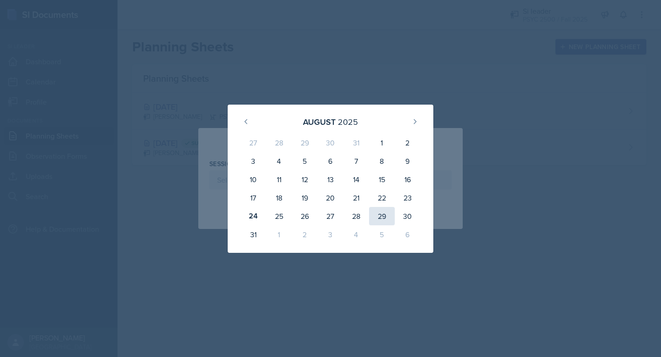
click at [380, 213] on div "29" at bounding box center [382, 216] width 26 height 18
type input "[DATE]"
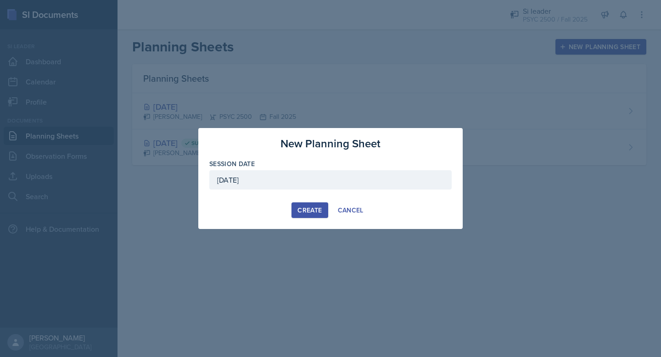
click at [314, 209] on div "Create" at bounding box center [310, 210] width 24 height 7
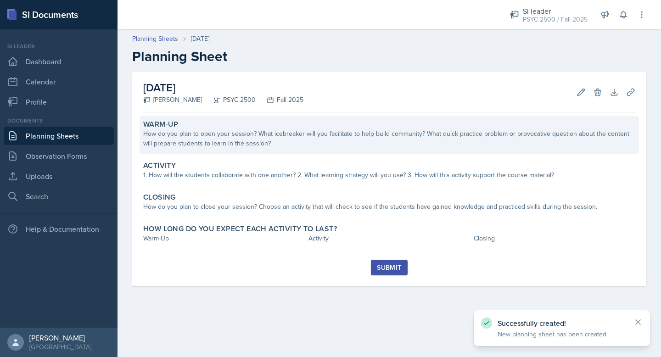
click at [202, 133] on div "How do you plan to open your session? What icebreaker will you facilitate to he…" at bounding box center [389, 138] width 492 height 19
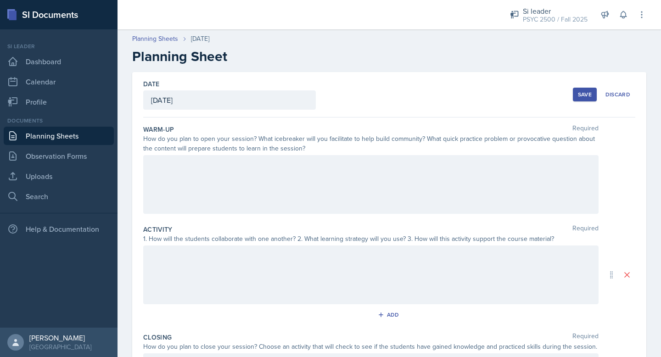
click at [197, 171] on div at bounding box center [371, 184] width 456 height 59
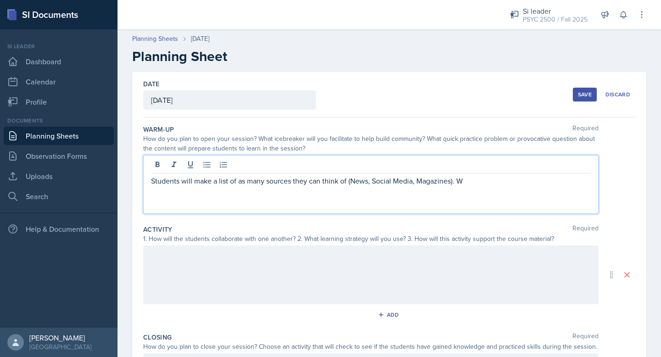
click at [182, 184] on p "Students will make a list of as many sources they can think of (News, Social Me…" at bounding box center [371, 180] width 440 height 11
click at [192, 184] on p "Students will make a list of as many sources they can think of (News, Social Me…" at bounding box center [371, 180] width 440 height 11
click at [546, 186] on p "Students will split into two groups and make a list of as many sources they can…" at bounding box center [371, 180] width 440 height 11
click at [559, 186] on p "Students will split into two groups and make a list of as many sources they can…" at bounding box center [371, 186] width 440 height 22
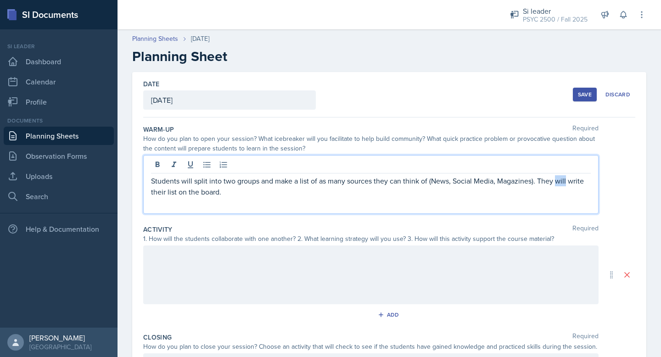
click at [559, 186] on p "Students will split into two groups and make a list of as many sources they can…" at bounding box center [371, 186] width 440 height 22
click at [482, 200] on div "Students will split into two groups and make a list of as many sources they can…" at bounding box center [371, 184] width 456 height 59
click at [171, 185] on p "Students will split into two groups and make a list of as many sources they can…" at bounding box center [371, 186] width 440 height 22
click at [178, 196] on p "Students will split into two groups and make a list of as many sources they can…" at bounding box center [371, 186] width 440 height 22
click at [175, 196] on p "Students will split into two groups and make a list of as many sources they can…" at bounding box center [371, 186] width 440 height 22
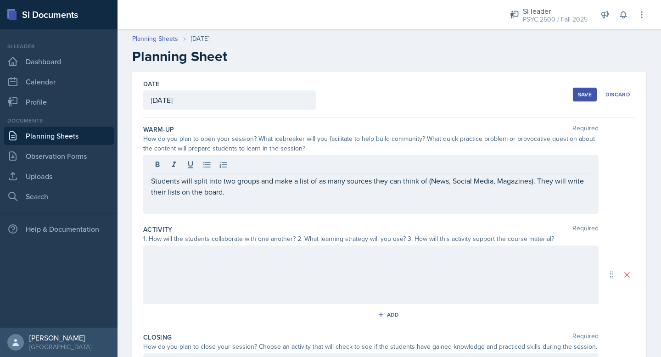
click at [246, 200] on div "Students will split into two groups and make a list of as many sources they can…" at bounding box center [371, 184] width 456 height 59
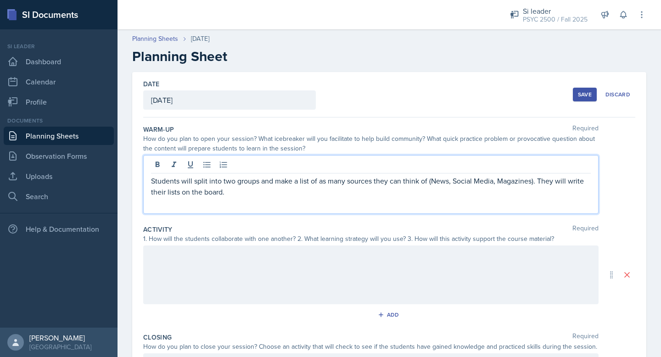
click at [228, 191] on p "Students will split into two groups and make a list of as many sources they can…" at bounding box center [371, 186] width 440 height 22
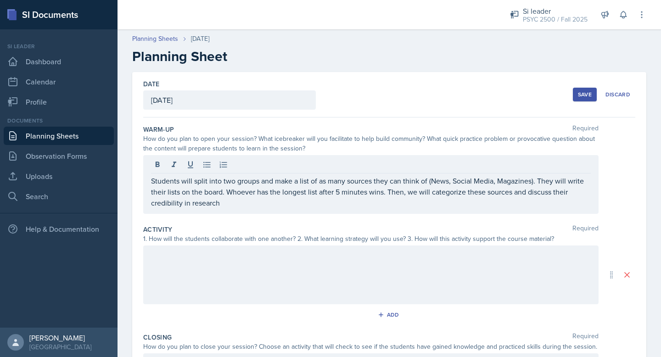
click at [269, 285] on div at bounding box center [371, 275] width 456 height 59
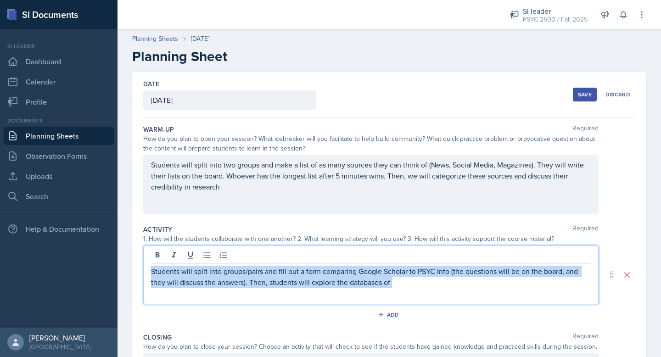
drag, startPoint x: 418, startPoint y: 293, endPoint x: 271, endPoint y: 280, distance: 148.5
click at [271, 280] on div "Students will split into groups/pairs and fill out a form comparing Google Scho…" at bounding box center [371, 275] width 456 height 59
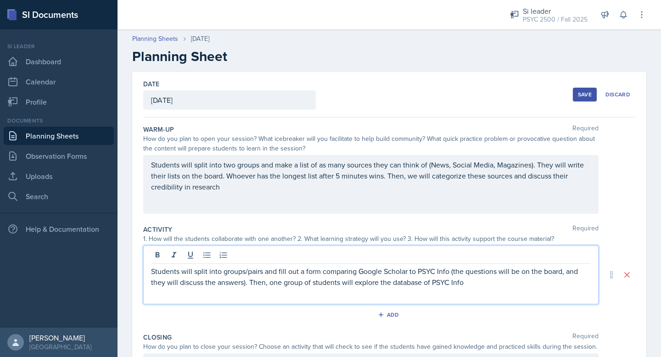
click at [426, 288] on p "Students will split into groups/pairs and fill out a form comparing Google Scho…" at bounding box center [371, 277] width 440 height 22
click at [428, 288] on p "Students will split into groups/pairs and fill out a form comparing Google Scho…" at bounding box center [371, 277] width 440 height 22
click at [428, 287] on p "Students will split into groups/pairs and fill out a form comparing Google Scho…" at bounding box center [371, 277] width 440 height 22
click at [321, 289] on div "Students will split into groups/pairs and fill out a form comparing Google Scho…" at bounding box center [371, 275] width 456 height 59
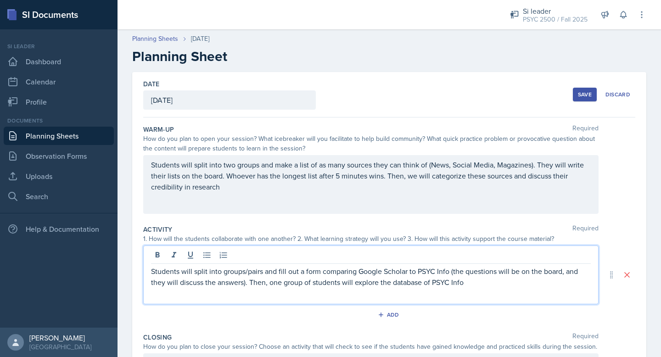
click at [274, 281] on p "Students will split into groups/pairs and fill out a form comparing Google Scho…" at bounding box center [371, 277] width 440 height 22
drag, startPoint x: 271, startPoint y: 281, endPoint x: 510, endPoint y: 293, distance: 239.6
click at [510, 293] on div "Students will split into groups/pairs and fill out a form comparing Google Scho…" at bounding box center [371, 275] width 456 height 59
click at [462, 293] on div "Students will split into groups/pairs and fill out a form comparing Google Scho…" at bounding box center [371, 275] width 456 height 59
click at [398, 277] on p "Students will split into groups/pairs and fill out a form comparing Google Scho…" at bounding box center [371, 277] width 440 height 22
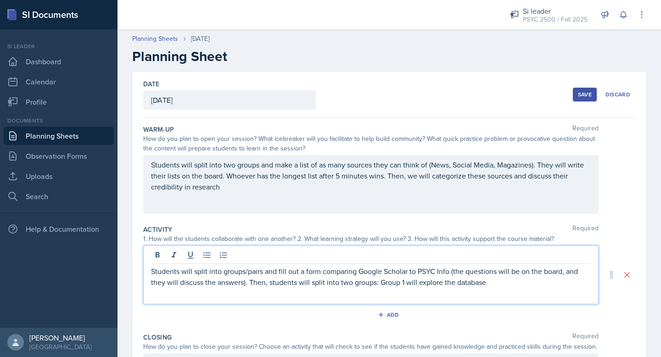
click at [414, 286] on p "Students will split into groups/pairs and fill out a form comparing Google Scho…" at bounding box center [371, 277] width 440 height 22
click at [425, 290] on div "Students will split into groups/pairs and fill out a form comparing Google Scho…" at bounding box center [371, 275] width 456 height 59
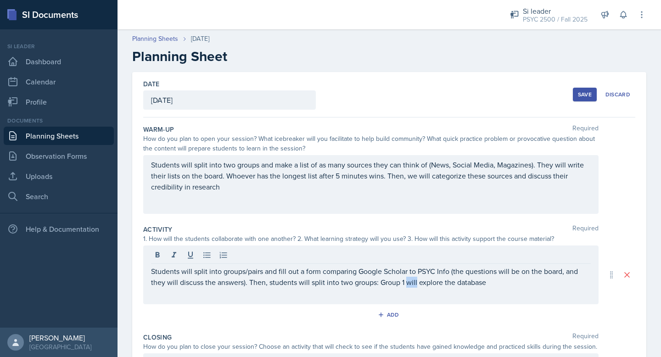
click at [425, 290] on div "Students will split into groups/pairs and fill out a form comparing Google Scho…" at bounding box center [371, 275] width 456 height 59
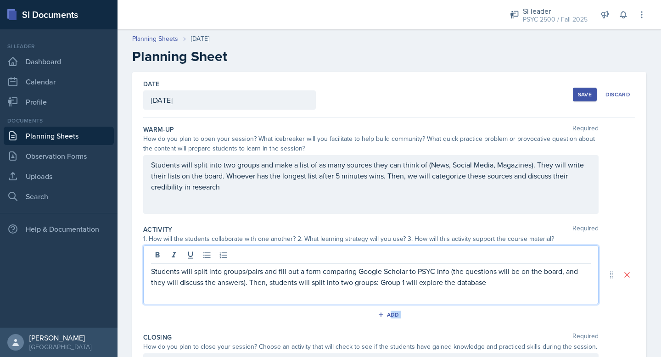
click at [425, 290] on div "Students will split into groups/pairs and fill out a form comparing Google Scho…" at bounding box center [371, 275] width 456 height 59
click at [452, 288] on div "Students will split into groups/pairs and fill out a form comparing Google Scho…" at bounding box center [371, 275] width 456 height 59
click at [474, 281] on p "Students will split into groups/pairs and fill out a form comparing Google Scho…" at bounding box center [371, 277] width 440 height 22
click at [490, 281] on p "Students will split into groups/pairs and fill out a form comparing Google Scho…" at bounding box center [371, 277] width 440 height 22
click at [564, 285] on p "Students will split into groups/pairs and fill out a form comparing Google Scho…" at bounding box center [371, 282] width 440 height 33
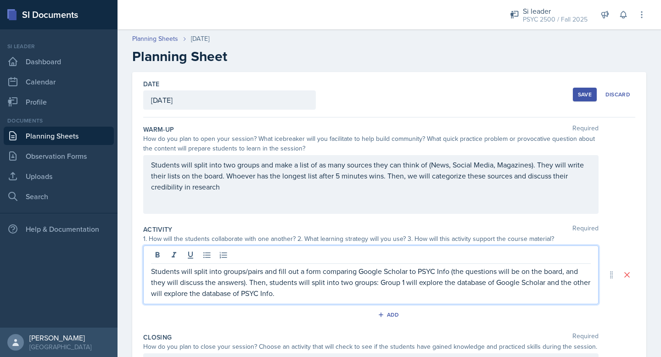
click at [550, 283] on p "Students will split into groups/pairs and fill out a form comparing Google Scho…" at bounding box center [371, 282] width 440 height 33
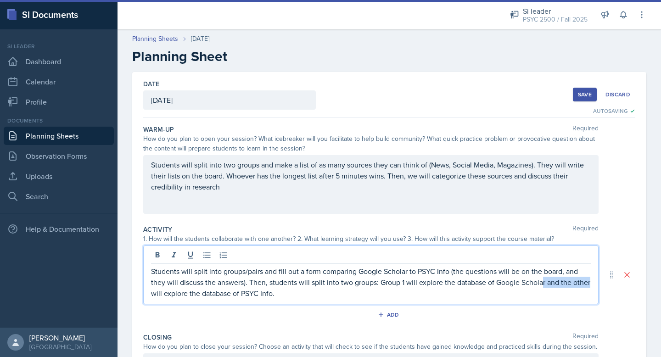
drag, startPoint x: 545, startPoint y: 283, endPoint x: 167, endPoint y: 293, distance: 377.7
click at [167, 293] on p "Students will split into groups/pairs and fill out a form comparing Google Scho…" at bounding box center [371, 282] width 440 height 33
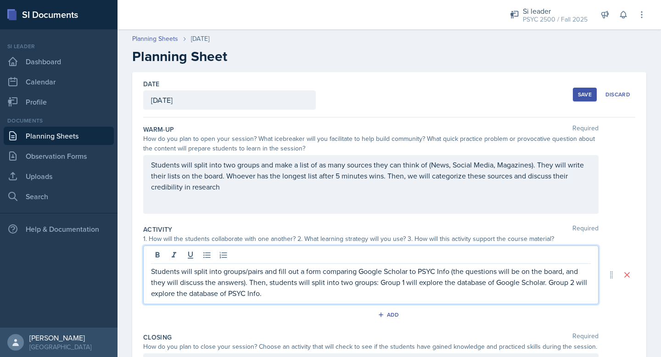
click at [271, 293] on p "Students will split into groups/pairs and fill out a form comparing Google Scho…" at bounding box center [371, 282] width 440 height 33
click at [332, 277] on p "Students will split into groups/pairs and fill out a form comparing Google Scho…" at bounding box center [371, 282] width 440 height 33
click at [276, 280] on p "Students will split into groups/pairs and fill out a form comparing Google Scho…" at bounding box center [371, 282] width 440 height 33
click at [251, 280] on p "Students will split into groups/pairs and fill out a form comparing Google Scho…" at bounding box center [371, 282] width 440 height 33
click at [270, 284] on p "Students will split into groups/pairs and fill out a form comparing Google Scho…" at bounding box center [371, 282] width 440 height 33
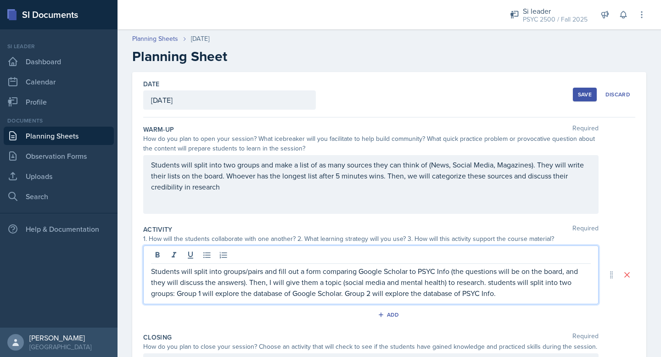
click at [499, 277] on p "Students will split into groups/pairs and fill out a form comparing Google Scho…" at bounding box center [371, 282] width 440 height 33
click at [491, 283] on p "Students will split into groups/pairs and fill out a form comparing Google Scho…" at bounding box center [371, 282] width 440 height 33
click at [550, 297] on p "Students will split into groups/pairs and fill out a form comparing Google Scho…" at bounding box center [371, 282] width 440 height 33
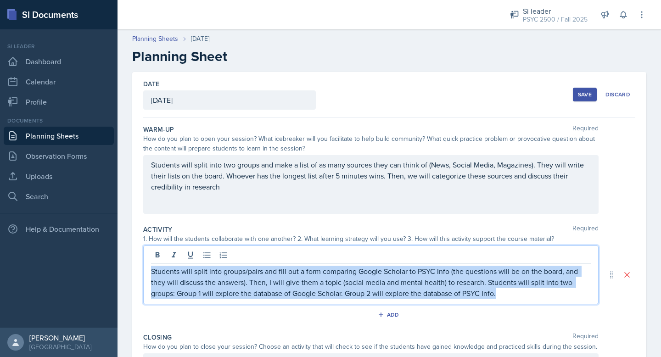
click at [550, 297] on p "Students will split into groups/pairs and fill out a form comparing Google Scho…" at bounding box center [371, 282] width 440 height 33
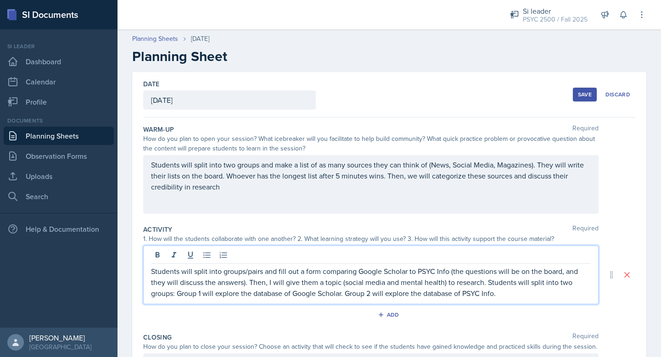
click at [538, 294] on p "Students will split into groups/pairs and fill out a form comparing Google Scho…" at bounding box center [371, 282] width 440 height 33
click at [400, 290] on p "Students will split into groups/pairs and fill out a form comparing Google Scho…" at bounding box center [371, 282] width 440 height 33
click at [352, 295] on p "Students will split into groups/pairs and fill out a form comparing Google Scho…" at bounding box center [371, 282] width 440 height 33
click at [348, 295] on p "Students will split into groups/pairs and fill out a form comparing Google Scho…" at bounding box center [371, 282] width 440 height 33
click at [533, 294] on p "Students will split into groups/pairs and fill out a form comparing Google Scho…" at bounding box center [371, 282] width 440 height 33
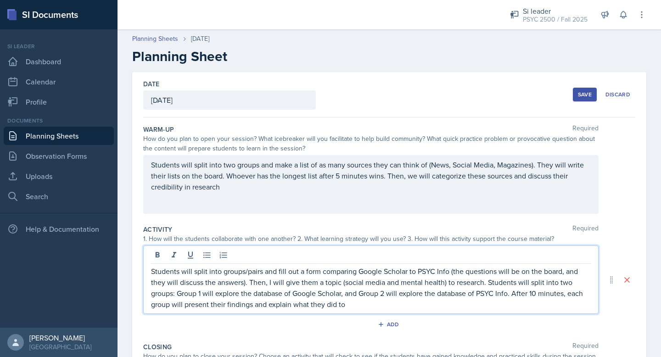
drag, startPoint x: 372, startPoint y: 306, endPoint x: 254, endPoint y: 306, distance: 118.5
click at [254, 306] on p "Students will split into groups/pairs and fill out a form comparing Google Scho…" at bounding box center [371, 288] width 440 height 44
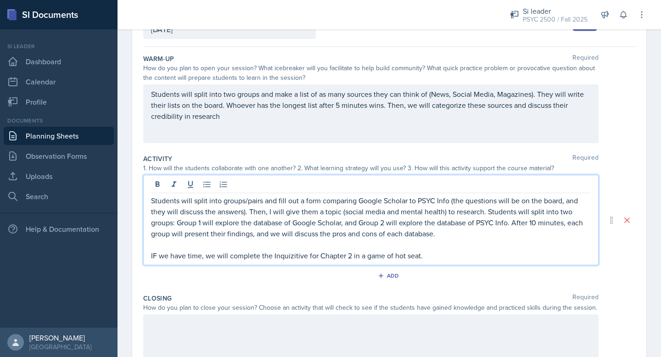
scroll to position [73, 0]
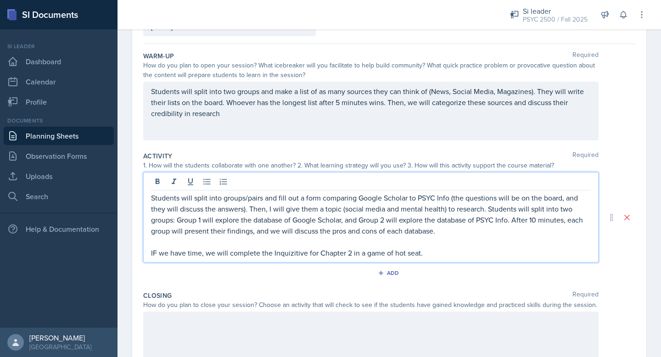
click at [301, 225] on p "Students will split into groups/pairs and fill out a form comparing Google Scho…" at bounding box center [371, 214] width 440 height 44
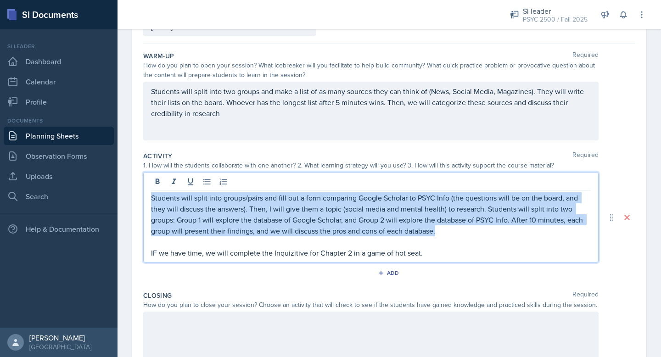
click at [301, 225] on p "Students will split into groups/pairs and fill out a form comparing Google Scho…" at bounding box center [371, 214] width 440 height 44
click at [312, 234] on p "Students will split into groups/pairs and fill out a form comparing Google Scho…" at bounding box center [371, 214] width 440 height 44
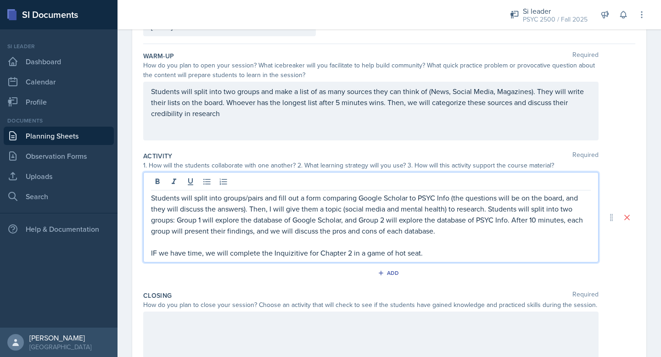
click at [373, 223] on p "Students will split into groups/pairs and fill out a form comparing Google Scho…" at bounding box center [371, 214] width 440 height 44
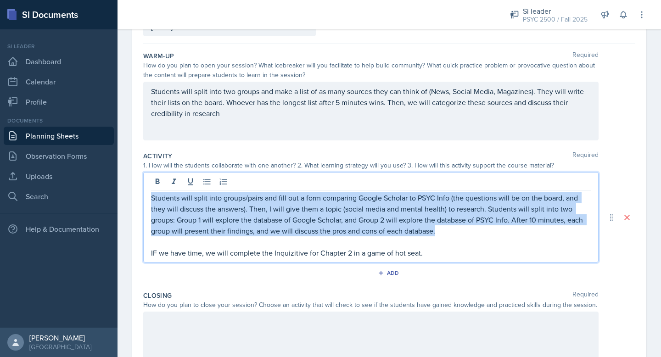
click at [373, 223] on p "Students will split into groups/pairs and fill out a form comparing Google Scho…" at bounding box center [371, 214] width 440 height 44
click at [418, 222] on p "Students will split into groups/pairs and fill out a form comparing Google Scho…" at bounding box center [371, 214] width 440 height 44
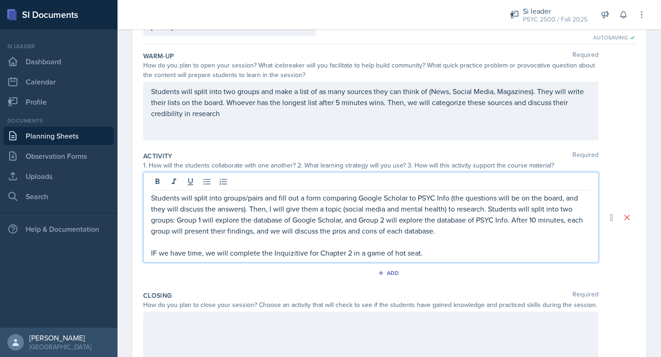
click at [463, 251] on p "IF we have time, we will complete the Inquizitive for Chapter 2 in a game of ho…" at bounding box center [371, 253] width 440 height 11
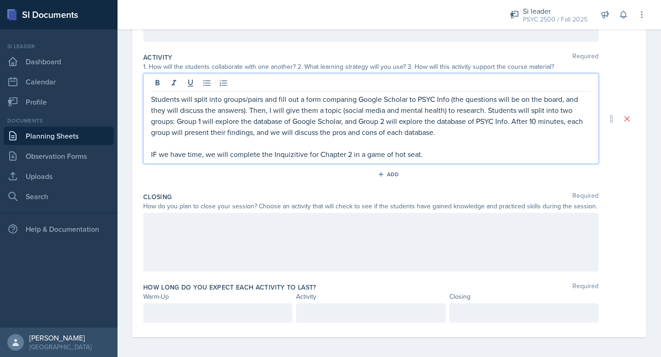
click at [435, 243] on div at bounding box center [371, 242] width 456 height 59
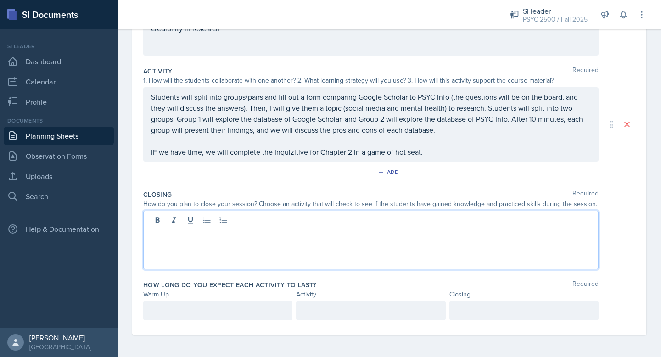
scroll to position [158, 0]
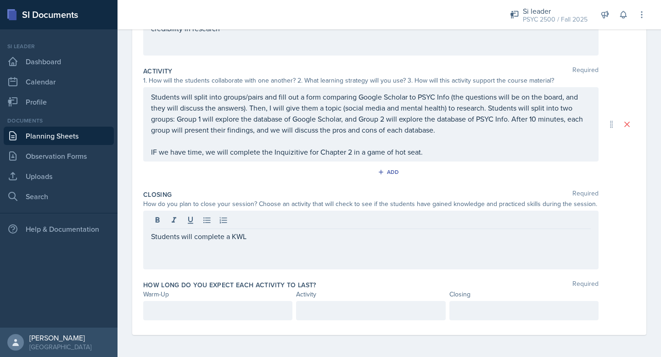
click at [243, 301] on div at bounding box center [217, 310] width 149 height 19
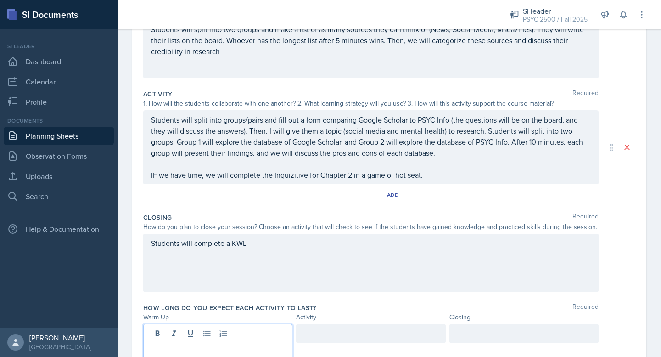
scroll to position [175, 0]
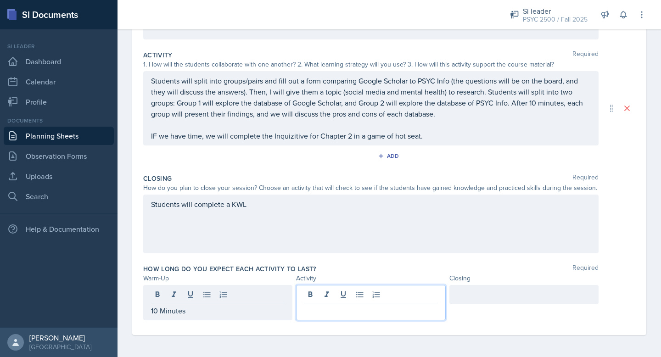
click at [326, 298] on div at bounding box center [370, 302] width 149 height 35
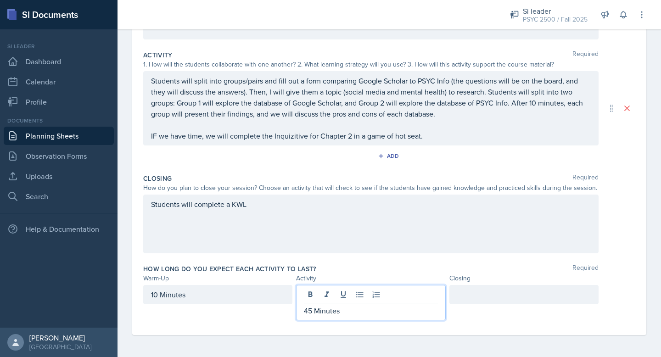
click at [475, 293] on div at bounding box center [524, 294] width 149 height 19
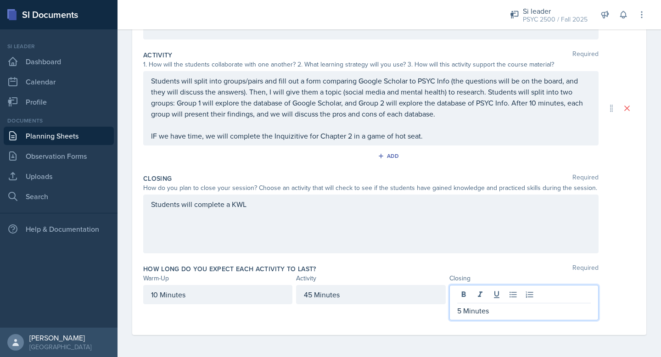
click at [630, 304] on div "10 Minutes 45 Minutes 5 Minutes" at bounding box center [389, 302] width 492 height 35
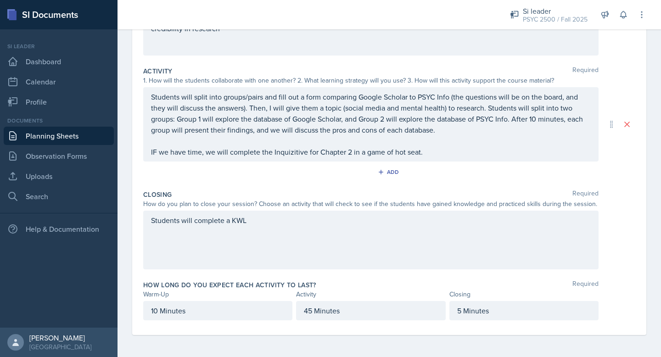
scroll to position [0, 0]
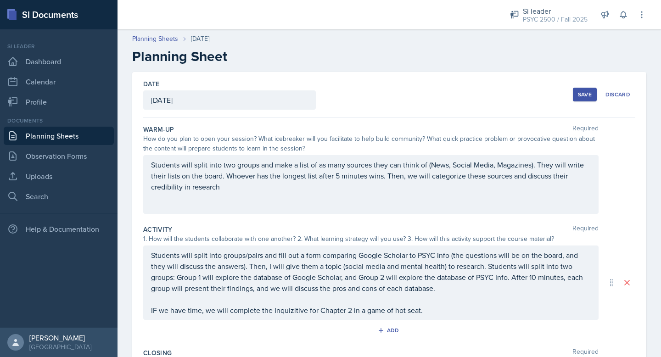
click at [579, 91] on div "Save" at bounding box center [585, 94] width 14 height 7
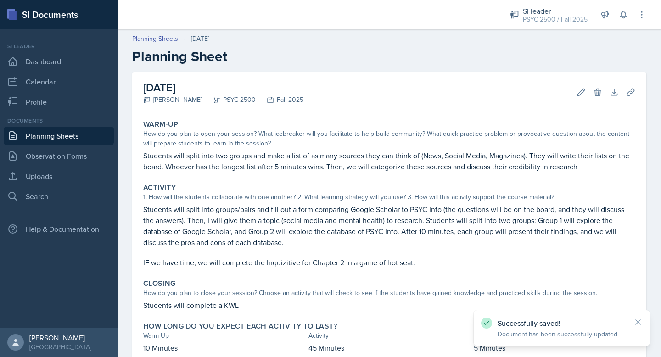
click at [149, 34] on header "Planning Sheets [DATE] Planning Sheet" at bounding box center [390, 49] width 544 height 49
click at [153, 43] on link "Planning Sheets" at bounding box center [155, 39] width 46 height 10
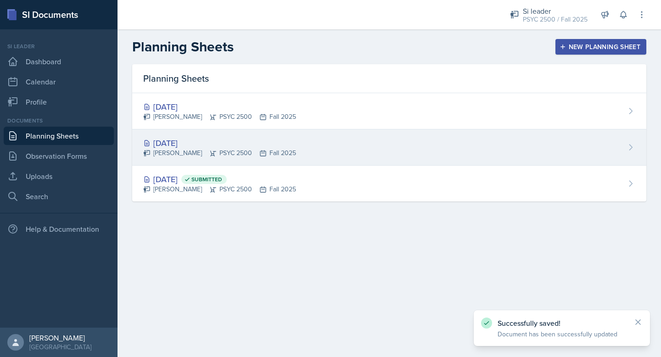
click at [194, 143] on div "[DATE]" at bounding box center [219, 143] width 153 height 12
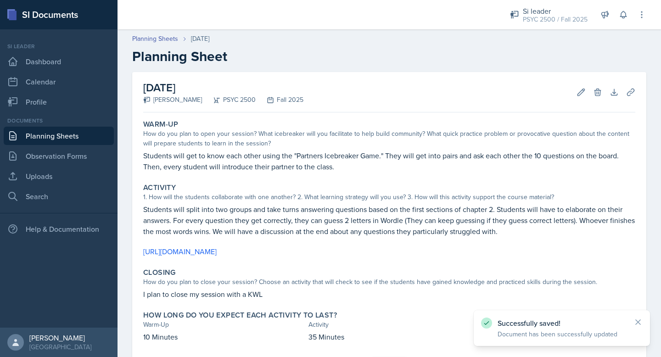
scroll to position [49, 0]
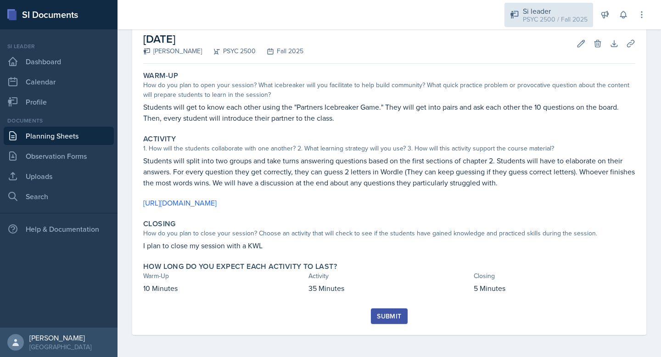
click at [544, 9] on div "Si leader" at bounding box center [555, 11] width 65 height 11
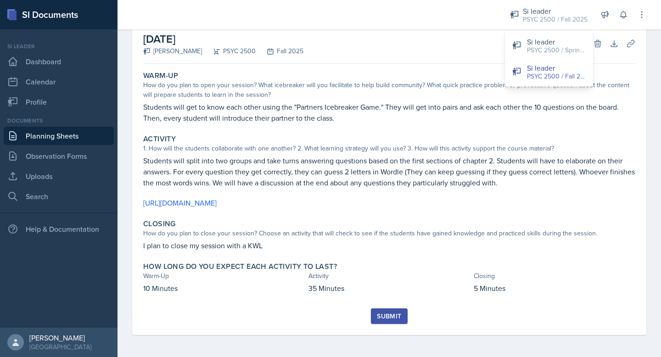
click at [463, 30] on div "[DATE] [PERSON_NAME] PSYC 2500 Fall 2025 Edit Delete Download Uploads Autosaving" at bounding box center [389, 43] width 492 height 40
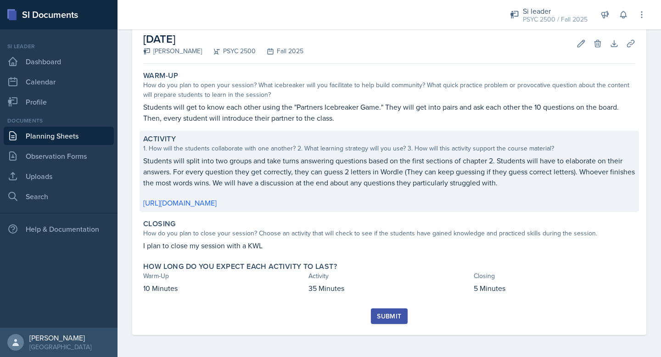
scroll to position [0, 0]
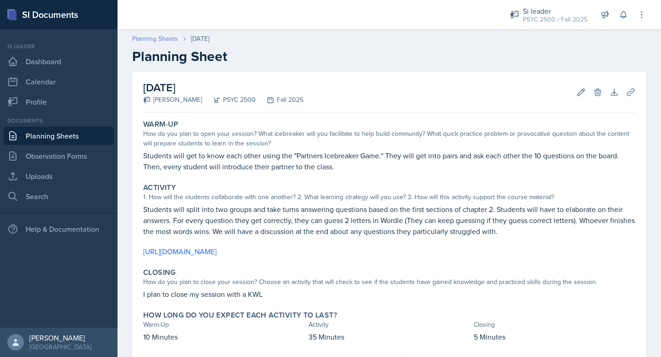
click at [156, 36] on link "Planning Sheets" at bounding box center [155, 39] width 46 height 10
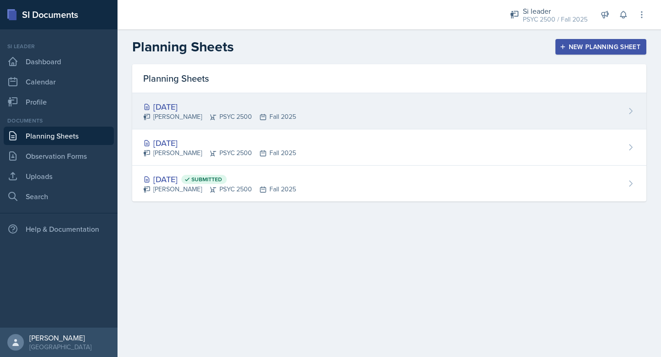
click at [213, 106] on div "[DATE]" at bounding box center [219, 107] width 153 height 12
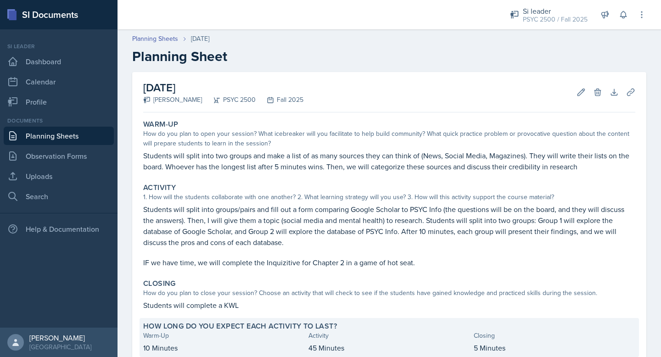
scroll to position [60, 0]
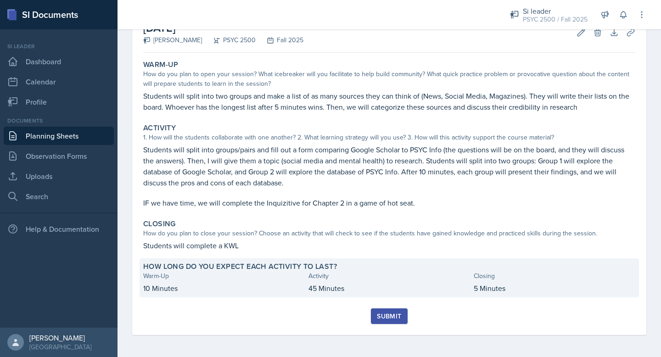
click at [326, 286] on p "45 Minutes" at bounding box center [390, 288] width 162 height 11
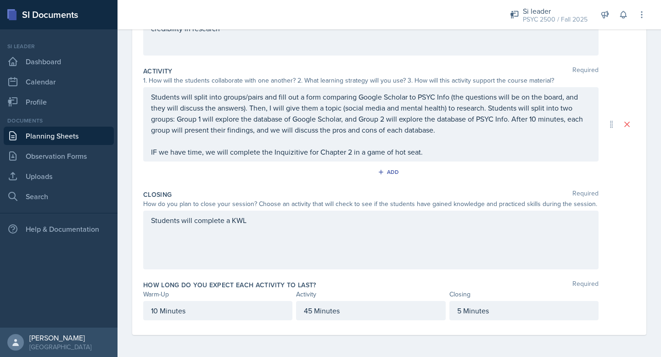
click at [309, 310] on p "45 Minutes" at bounding box center [371, 310] width 134 height 11
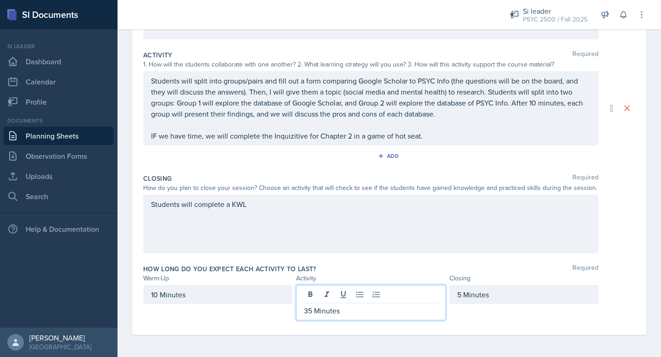
scroll to position [0, 0]
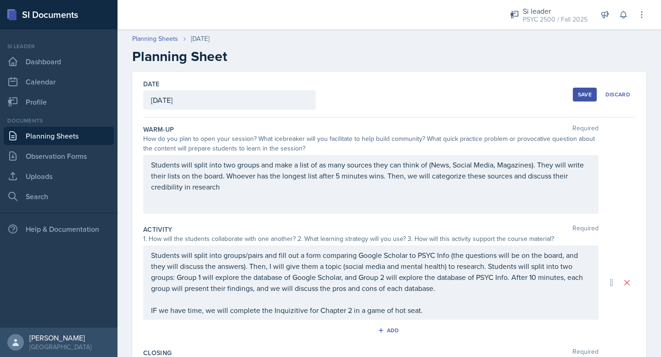
click at [584, 92] on div "Save" at bounding box center [585, 94] width 14 height 7
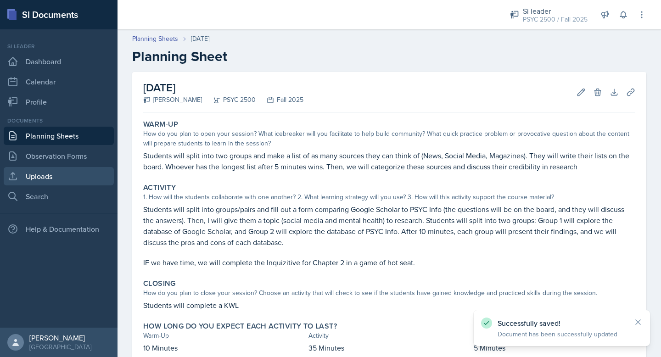
click at [41, 177] on link "Uploads" at bounding box center [59, 176] width 110 height 18
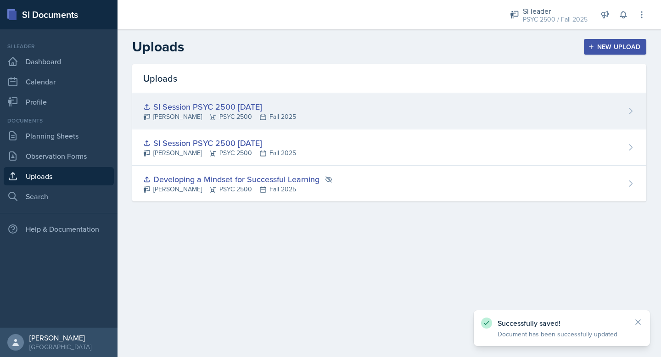
click at [277, 120] on div "[PERSON_NAME] PSYC 2500 Fall 2025" at bounding box center [219, 117] width 153 height 10
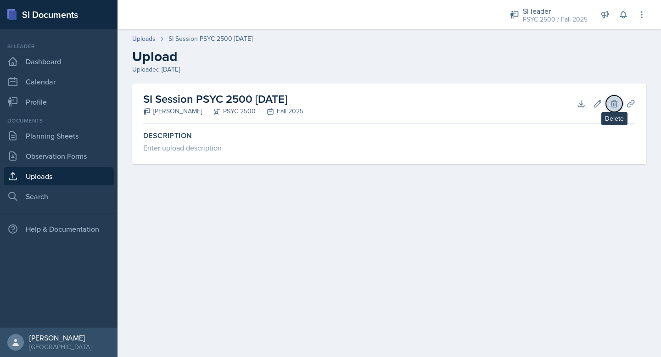
click at [615, 105] on icon at bounding box center [614, 103] width 6 height 7
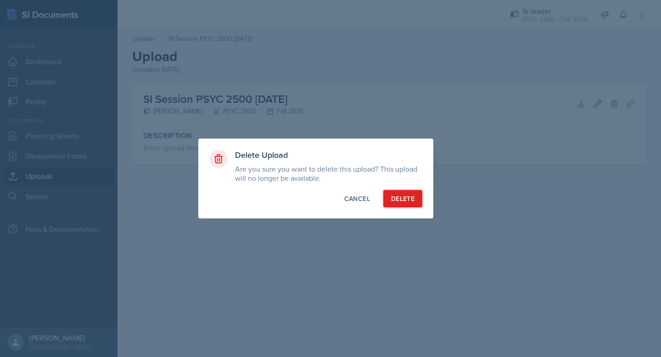
click at [406, 198] on div "Delete" at bounding box center [402, 198] width 23 height 9
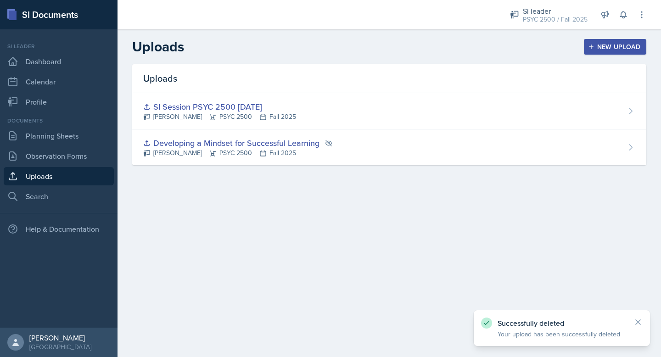
click at [596, 49] on div "New Upload" at bounding box center [615, 46] width 51 height 7
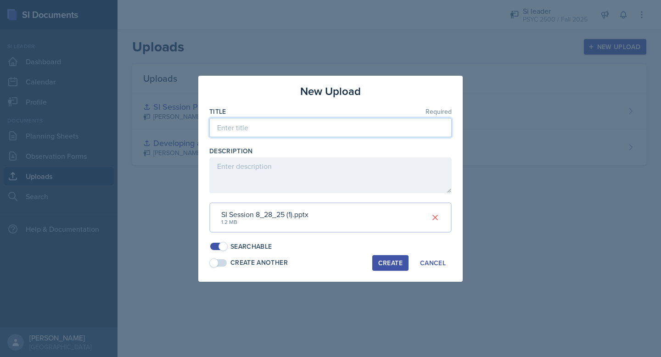
click at [245, 126] on input at bounding box center [330, 127] width 243 height 19
type input "SI Session PSCY 2500 [DATE]"
click at [386, 262] on div "Create" at bounding box center [390, 263] width 24 height 7
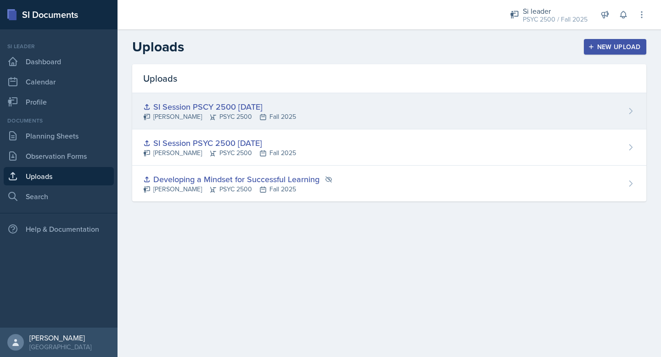
click at [288, 113] on div "[PERSON_NAME] PSYC 2500 Fall 2025" at bounding box center [219, 117] width 153 height 10
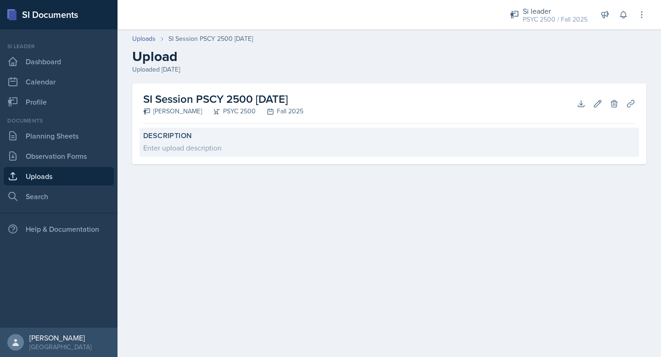
click at [334, 141] on div "Description Enter upload description" at bounding box center [390, 142] width 500 height 29
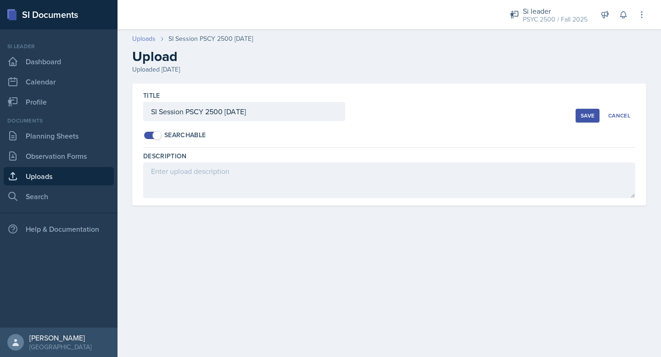
click at [150, 39] on link "Uploads" at bounding box center [143, 39] width 23 height 10
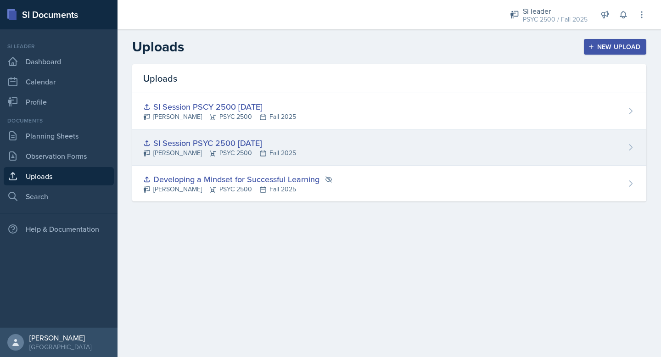
click at [200, 145] on div "SI Session PSYC 2500 [DATE]" at bounding box center [219, 143] width 153 height 12
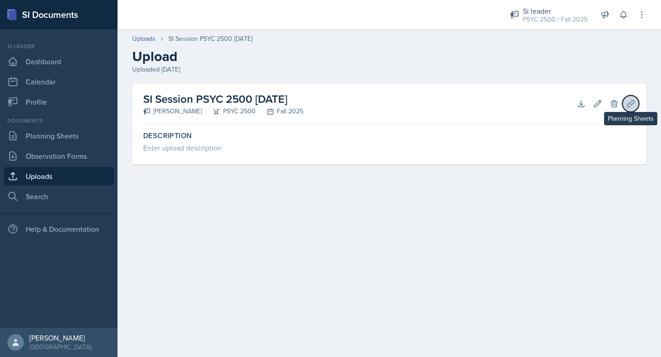
click at [633, 105] on icon at bounding box center [630, 103] width 9 height 9
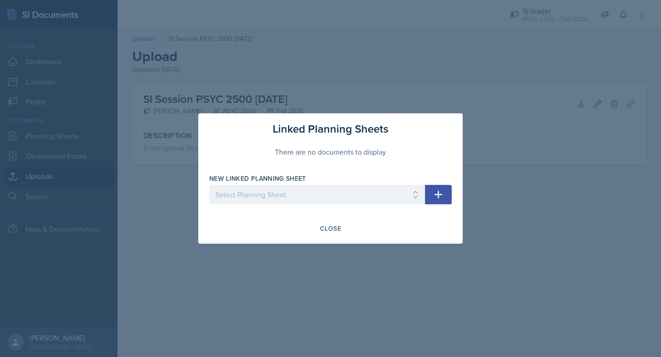
click at [616, 169] on div at bounding box center [330, 178] width 661 height 357
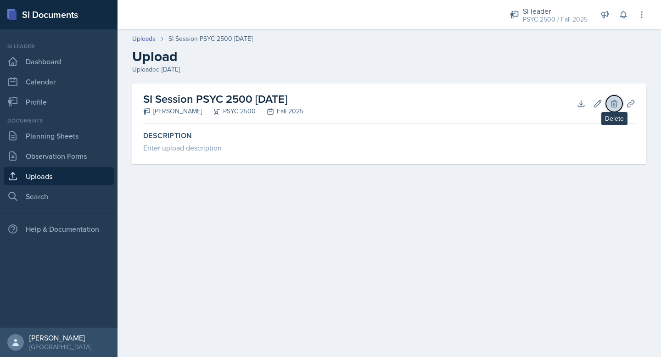
click at [613, 108] on button "Delete" at bounding box center [614, 104] width 17 height 17
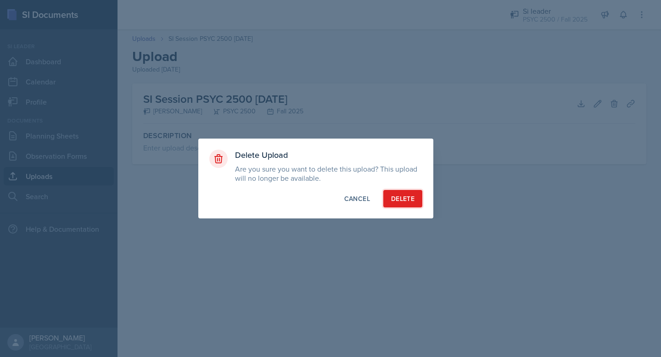
click at [398, 201] on div "Delete" at bounding box center [402, 198] width 23 height 9
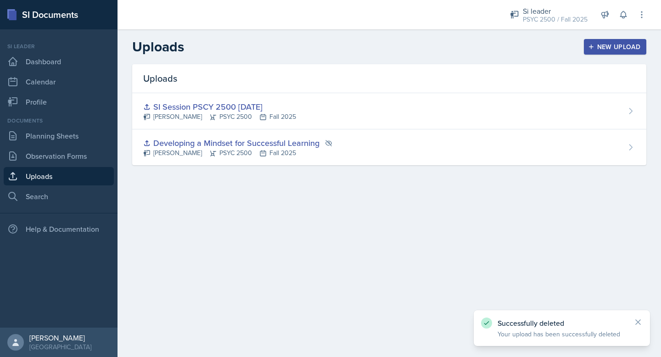
click at [593, 45] on icon "button" at bounding box center [591, 47] width 6 height 6
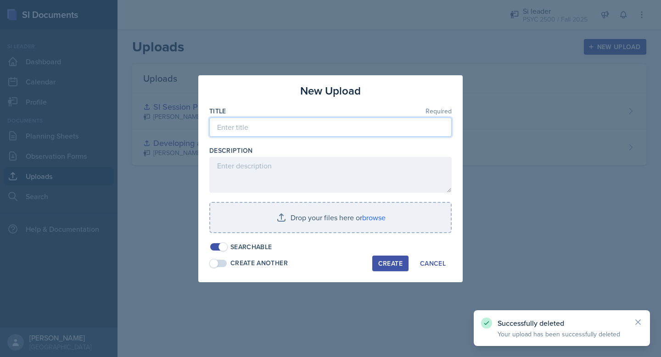
click at [284, 128] on input at bounding box center [330, 127] width 243 height 19
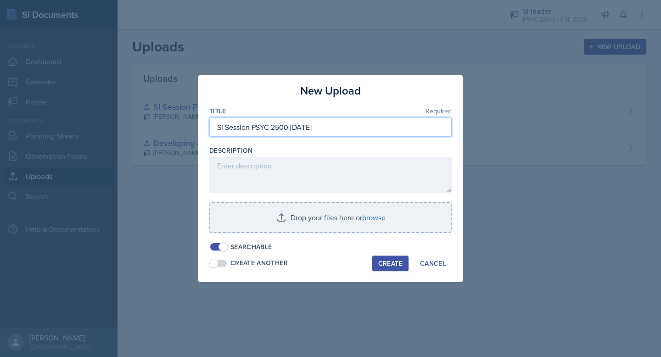
type input "SI Session PSYC 2500 [DATE]"
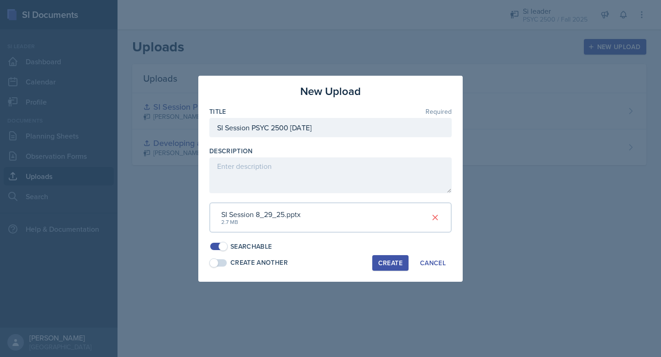
click at [383, 261] on div "Create" at bounding box center [390, 263] width 24 height 7
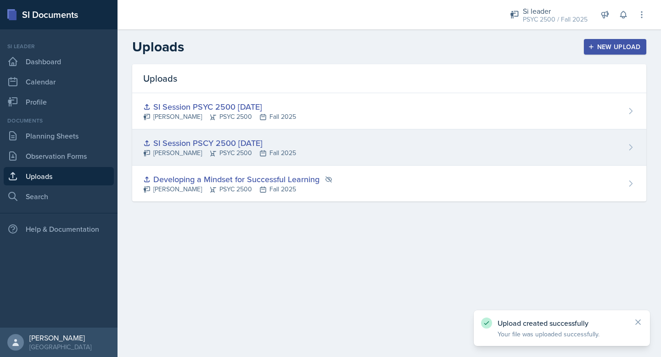
click at [270, 137] on div "SI Session PSCY 2500 [DATE]" at bounding box center [219, 143] width 153 height 12
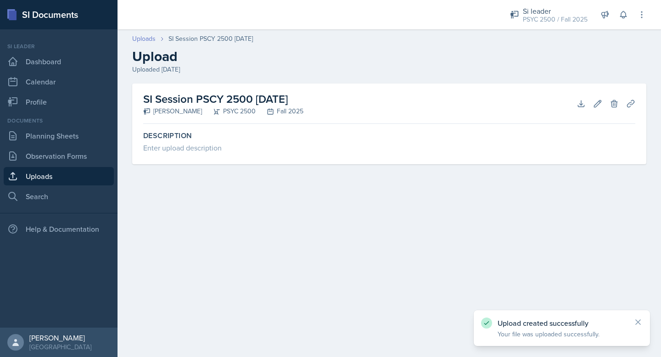
click at [143, 37] on link "Uploads" at bounding box center [143, 39] width 23 height 10
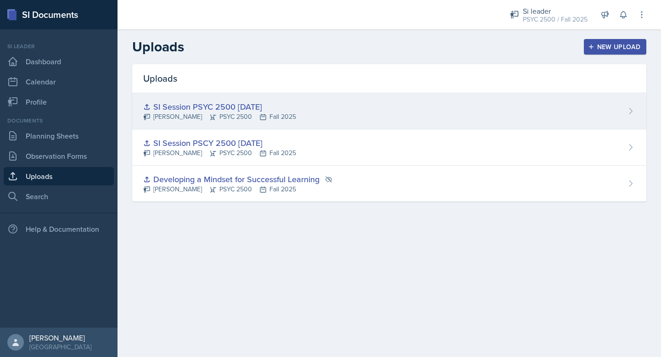
click at [243, 111] on div "SI Session PSYC 2500 [DATE]" at bounding box center [219, 107] width 153 height 12
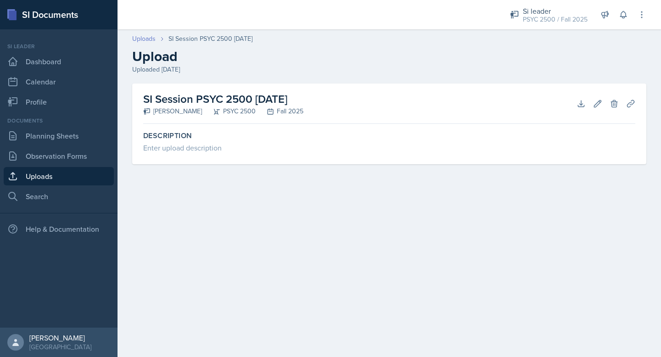
click at [149, 40] on link "Uploads" at bounding box center [143, 39] width 23 height 10
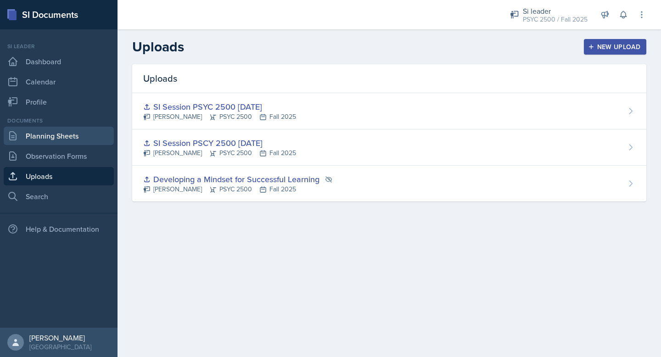
click at [50, 138] on link "Planning Sheets" at bounding box center [59, 136] width 110 height 18
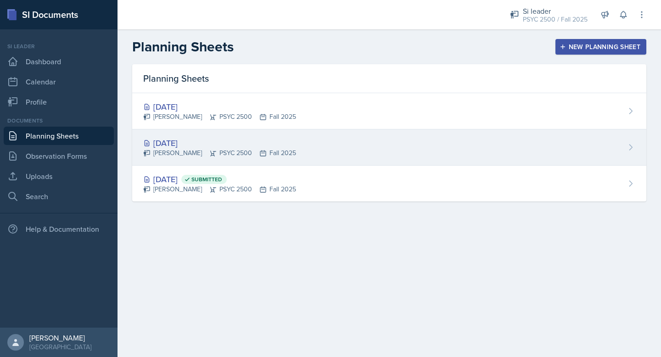
click at [231, 148] on div "[DATE]" at bounding box center [219, 143] width 153 height 12
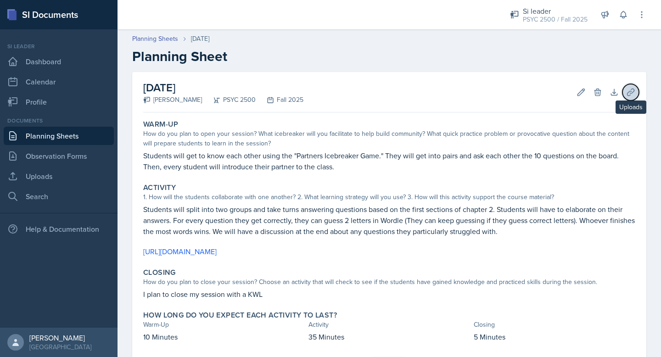
click at [631, 95] on icon at bounding box center [630, 92] width 9 height 9
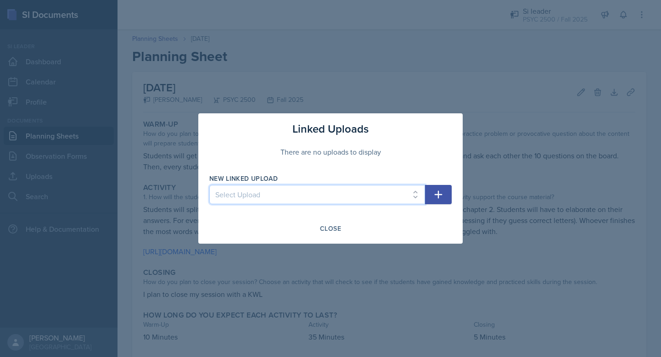
click at [392, 198] on select "Select Upload Developing a Mindset for Successful Learning SI Session PSCY 2500…" at bounding box center [317, 194] width 216 height 19
select select "a6fe9fcc-17ef-461e-904d-314f96876b43"
click at [209, 185] on select "Select Upload Developing a Mindset for Successful Learning SI Session PSCY 2500…" at bounding box center [317, 194] width 216 height 19
click at [444, 195] on button "button" at bounding box center [438, 194] width 27 height 19
select select
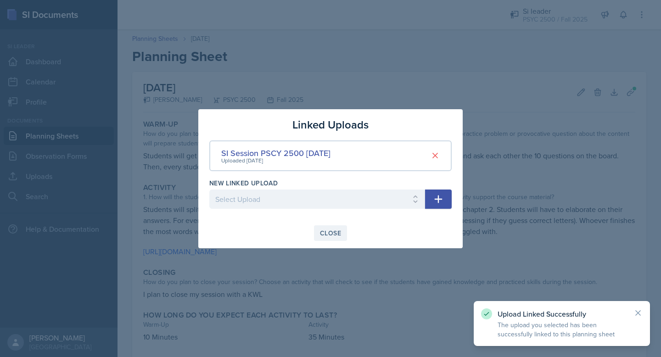
click at [330, 231] on div "Close" at bounding box center [330, 233] width 21 height 7
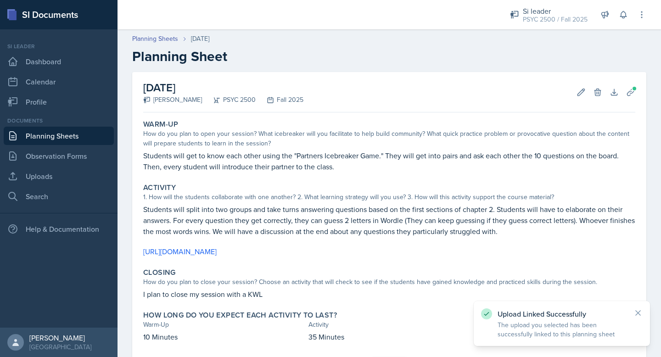
scroll to position [49, 0]
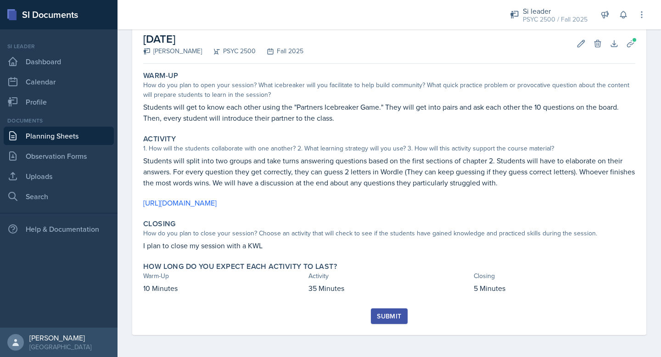
click at [386, 315] on div "Submit" at bounding box center [389, 316] width 24 height 7
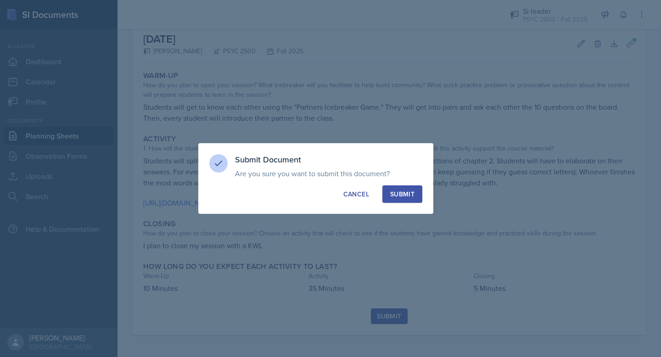
click at [414, 195] on div "Submit" at bounding box center [402, 194] width 24 height 9
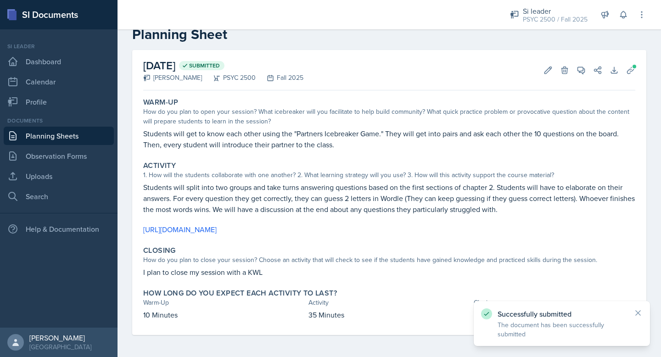
scroll to position [0, 0]
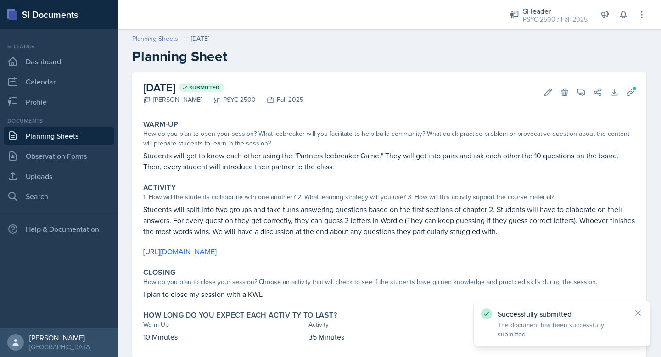
click at [153, 39] on link "Planning Sheets" at bounding box center [155, 39] width 46 height 10
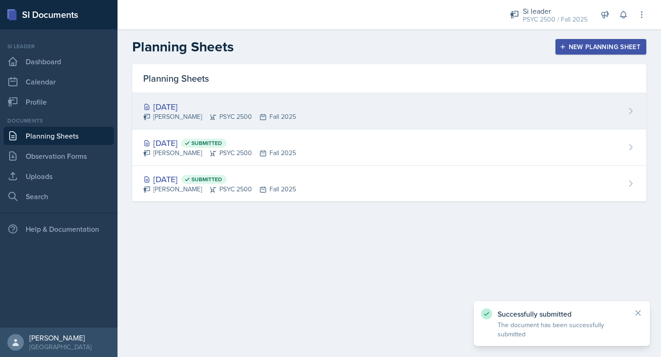
click at [213, 115] on div "[PERSON_NAME] PSYC 2500 Fall 2025" at bounding box center [219, 117] width 153 height 10
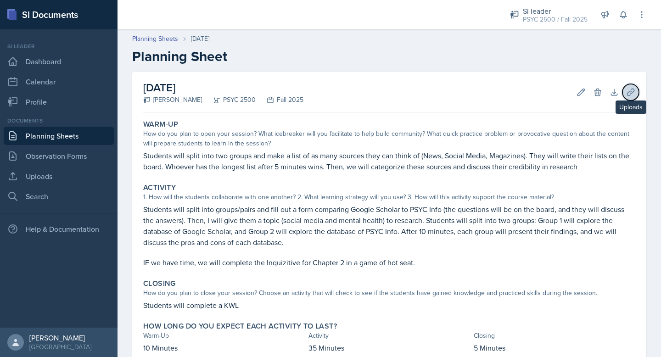
click at [631, 94] on icon at bounding box center [630, 92] width 9 height 9
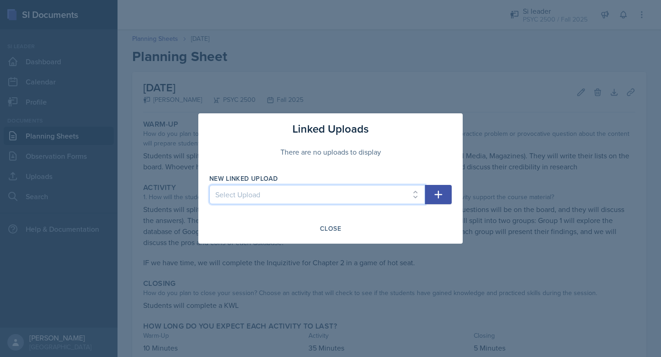
click at [339, 187] on select "Select Upload Developing a Mindset for Successful Learning SI Session PSCY 2500…" at bounding box center [317, 194] width 216 height 19
select select "71daf70b-d4b3-4fe7-be1d-1caa107172b6"
click at [209, 185] on select "Select Upload Developing a Mindset for Successful Learning SI Session PSCY 2500…" at bounding box center [317, 194] width 216 height 19
click at [440, 193] on icon "button" at bounding box center [438, 194] width 11 height 11
select select
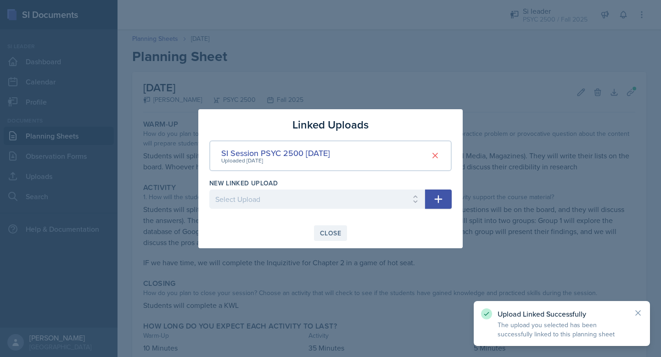
click at [327, 236] on div "Close" at bounding box center [330, 233] width 21 height 7
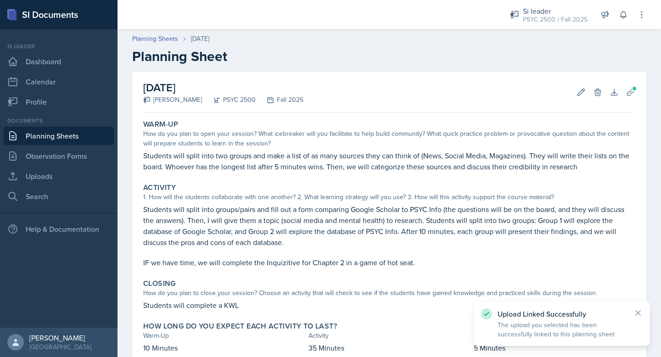
scroll to position [60, 0]
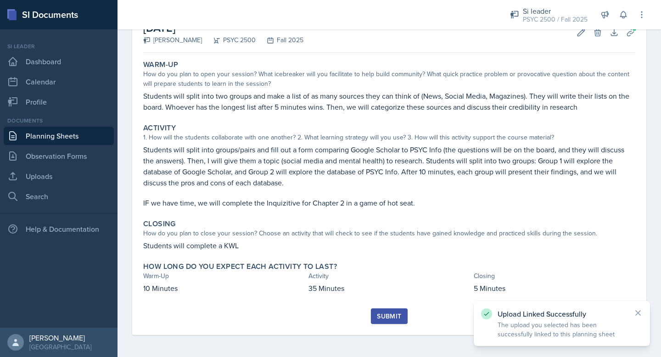
click at [387, 311] on button "Submit" at bounding box center [389, 317] width 36 height 16
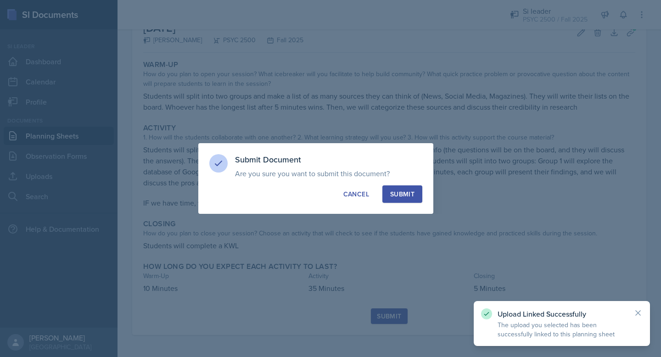
click at [401, 187] on button "Submit" at bounding box center [403, 194] width 40 height 17
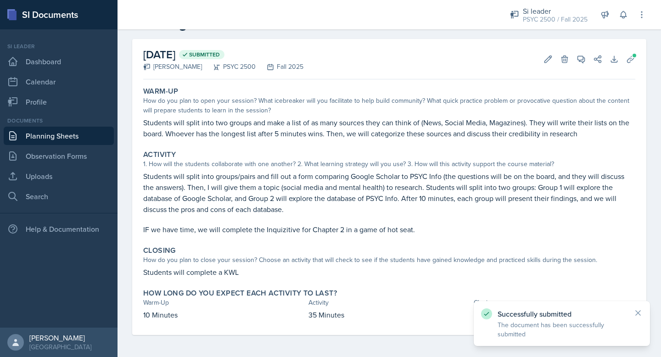
scroll to position [0, 0]
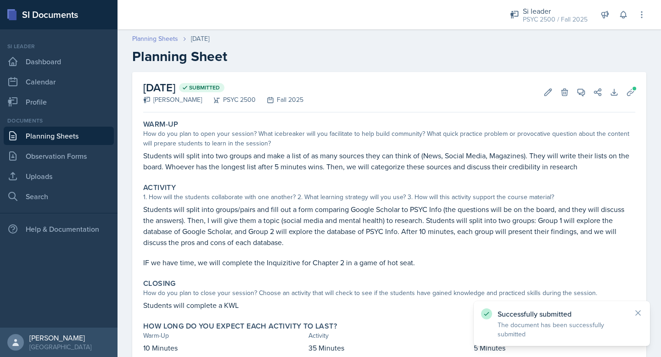
click at [155, 37] on link "Planning Sheets" at bounding box center [155, 39] width 46 height 10
